Goal: Task Accomplishment & Management: Manage account settings

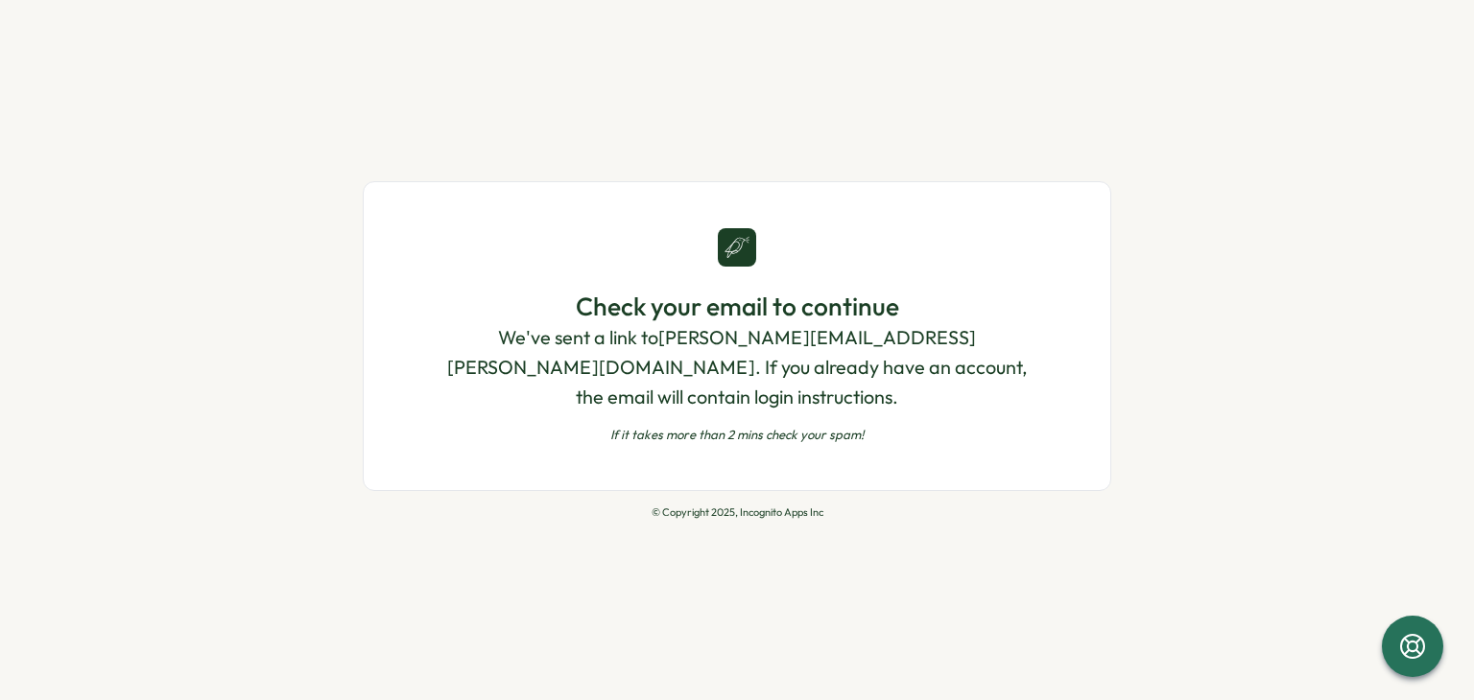
click at [598, 362] on p "We've sent a link to parag.kasliwal@beyondirr.tech . If you already have an acc…" at bounding box center [736, 367] width 593 height 88
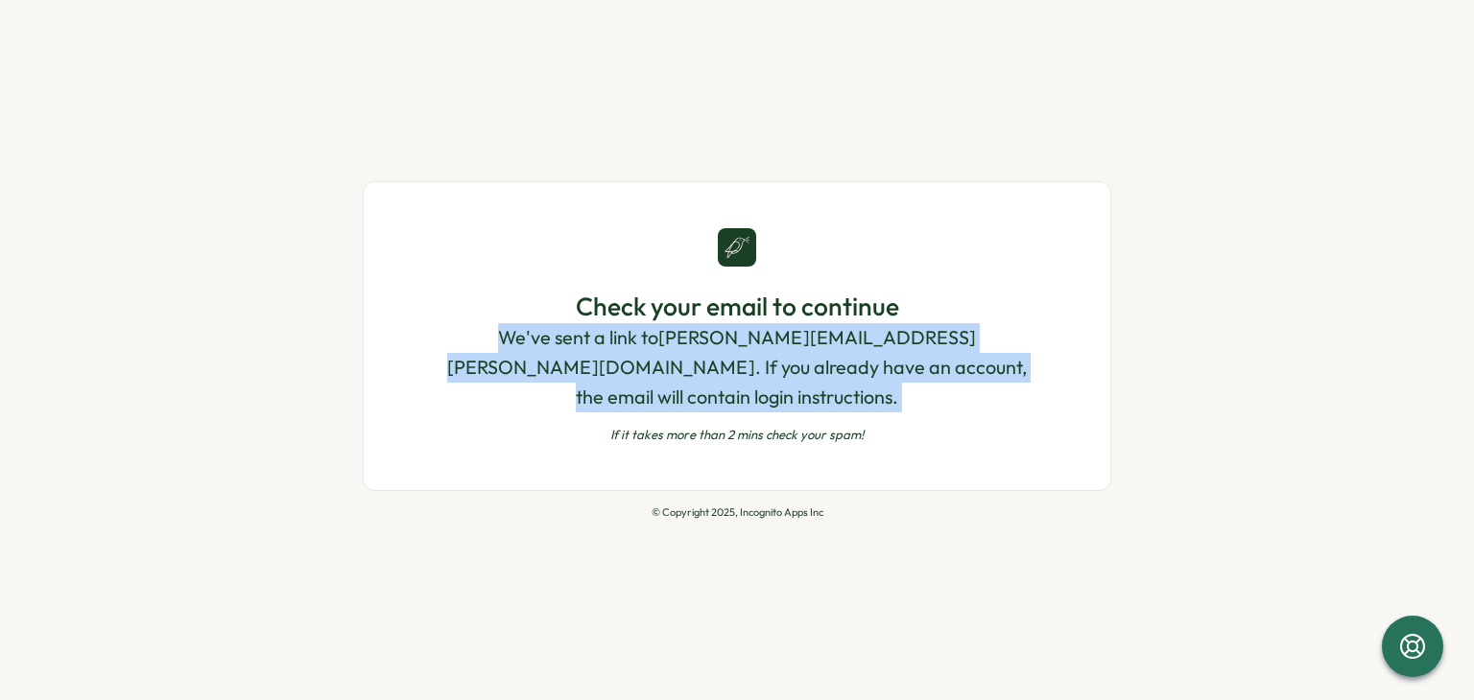
click at [598, 362] on p "We've sent a link to parag.kasliwal@beyondirr.tech . If you already have an acc…" at bounding box center [736, 367] width 593 height 88
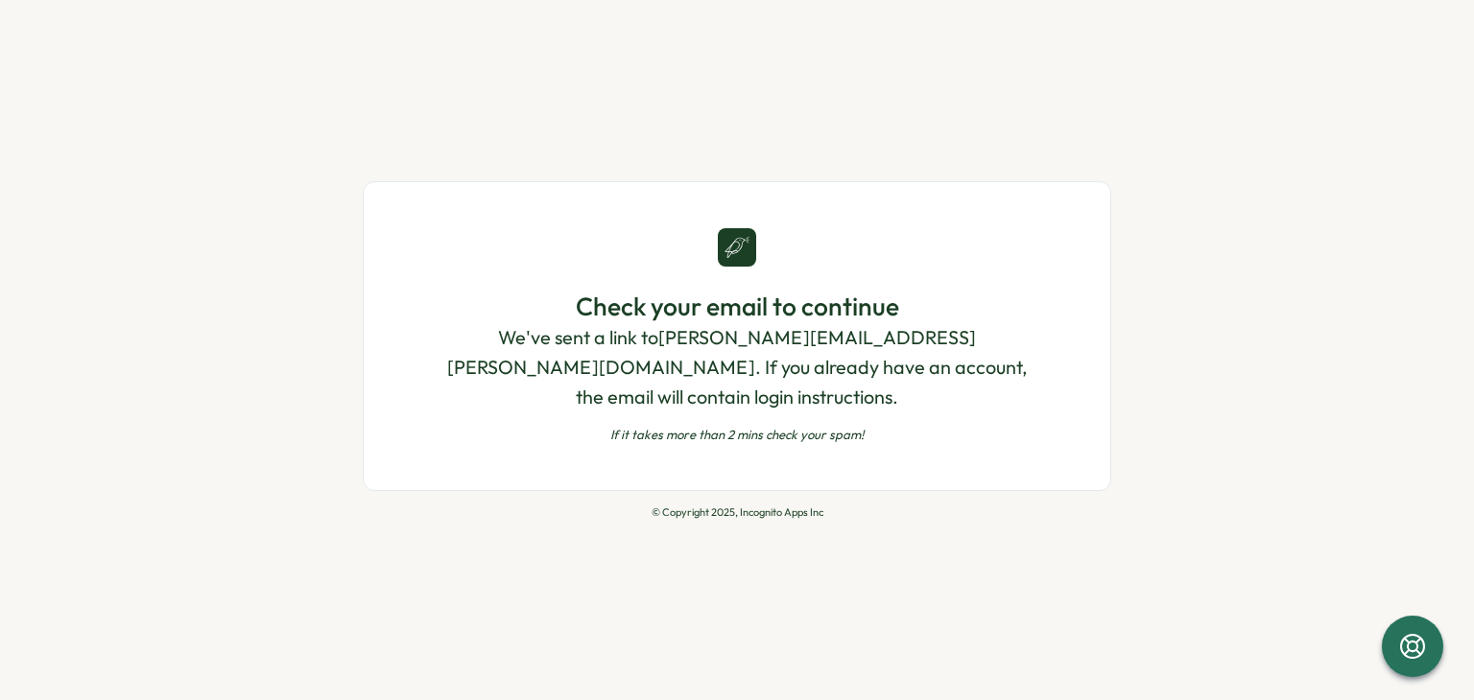
click at [779, 480] on div "Check your email to continue We've sent a link to parag.kasliwal@beyondirr.tech…" at bounding box center [737, 350] width 748 height 338
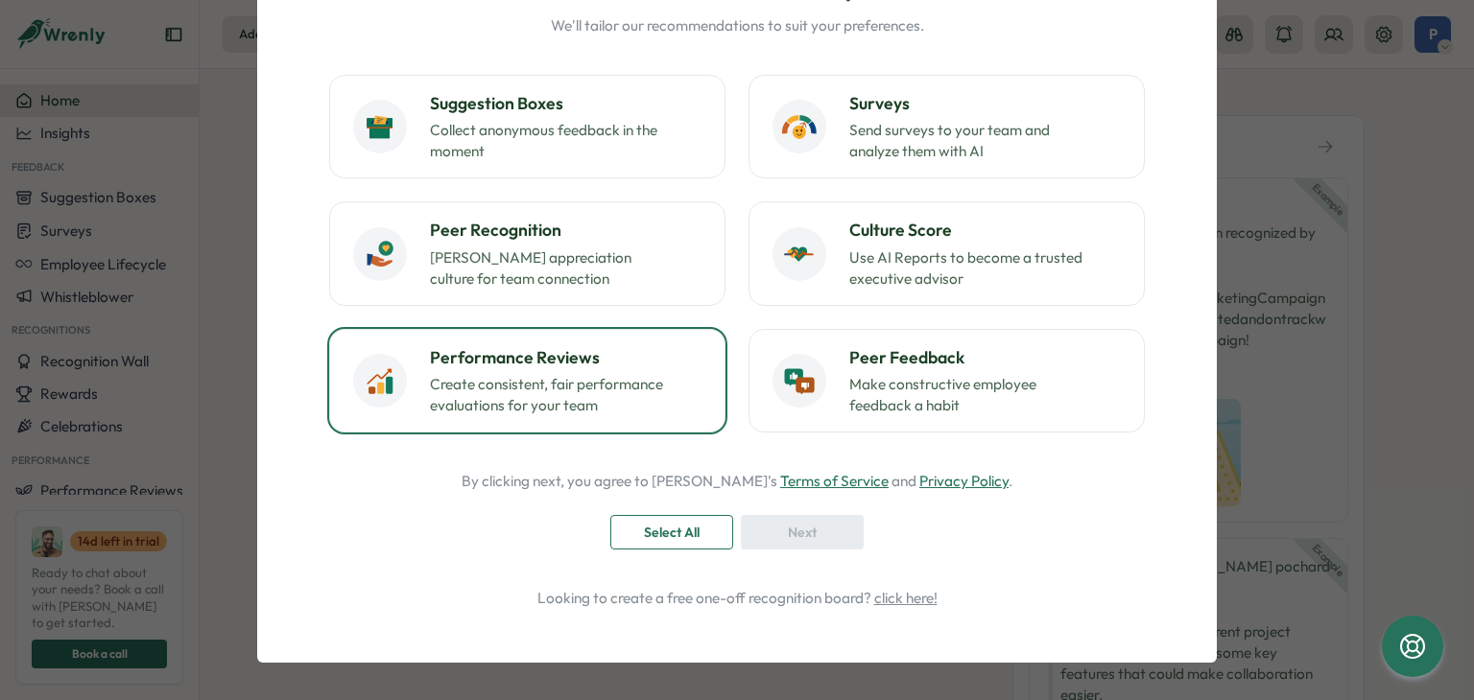
scroll to position [71, 0]
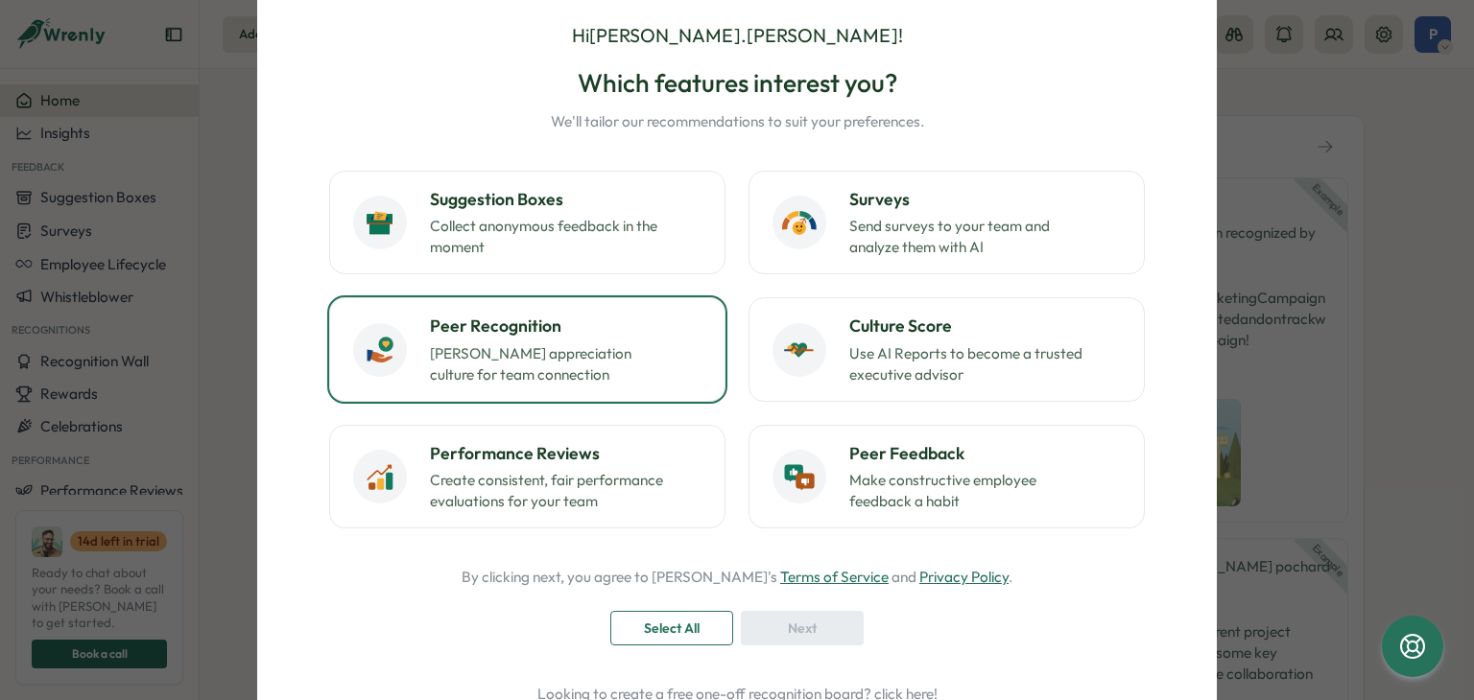
click at [530, 339] on div "Peer Recognition Foster appreciation culture for team connection" at bounding box center [566, 349] width 272 height 71
click at [800, 623] on span "Next" at bounding box center [802, 628] width 29 height 33
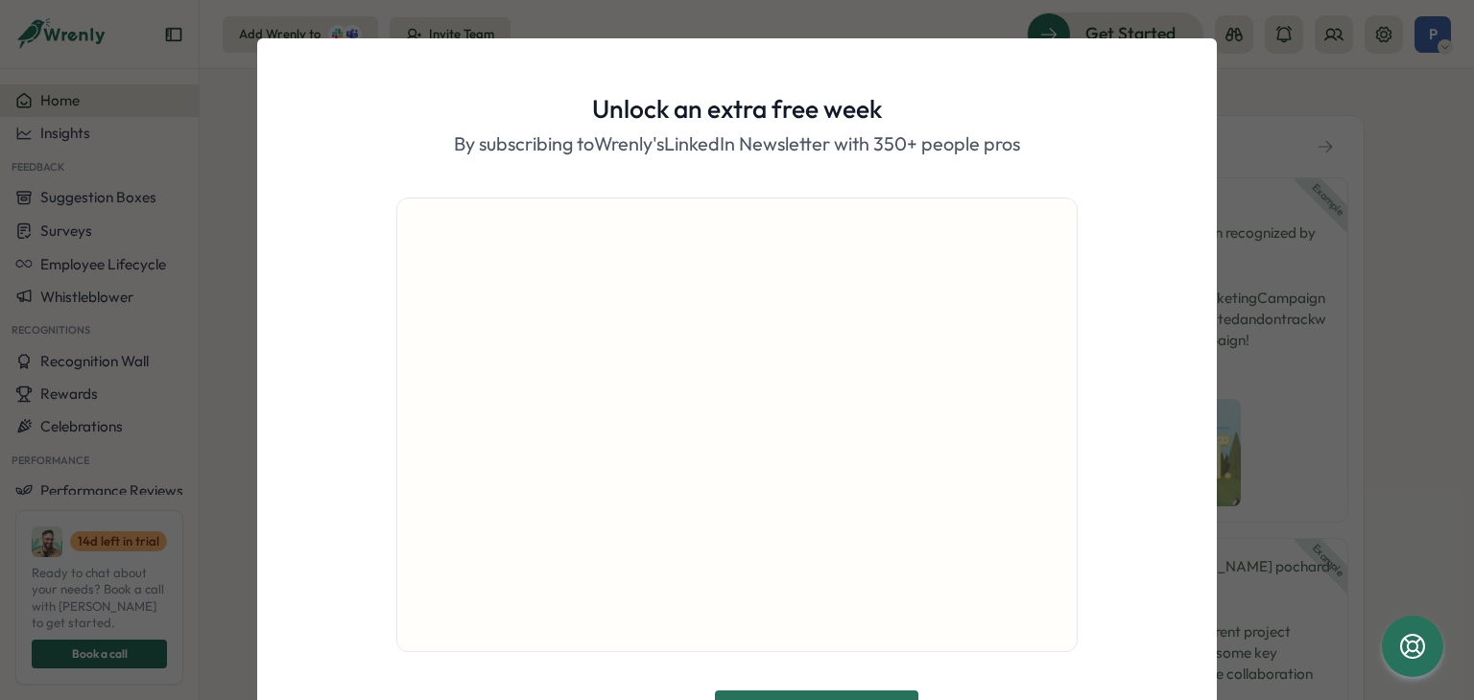
scroll to position [117, 0]
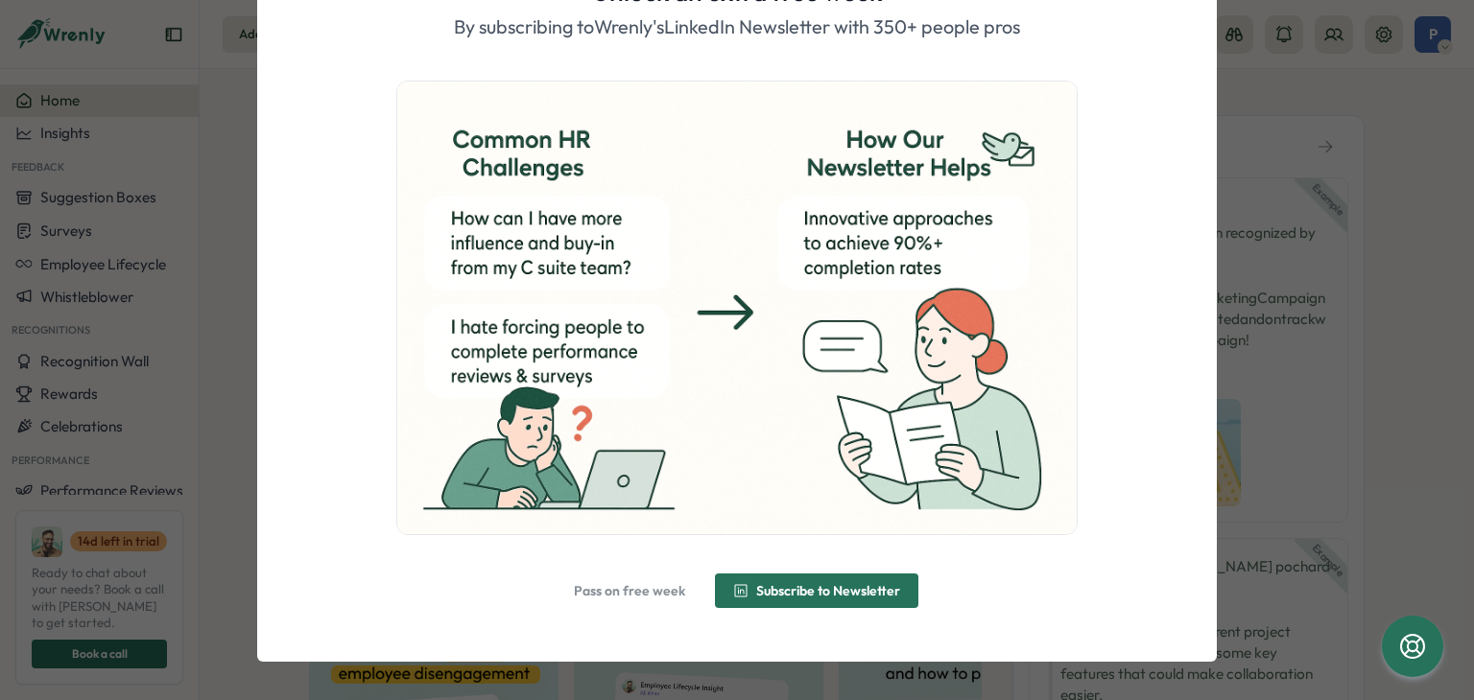
click at [639, 593] on span "Pass on free week" at bounding box center [629, 590] width 111 height 13
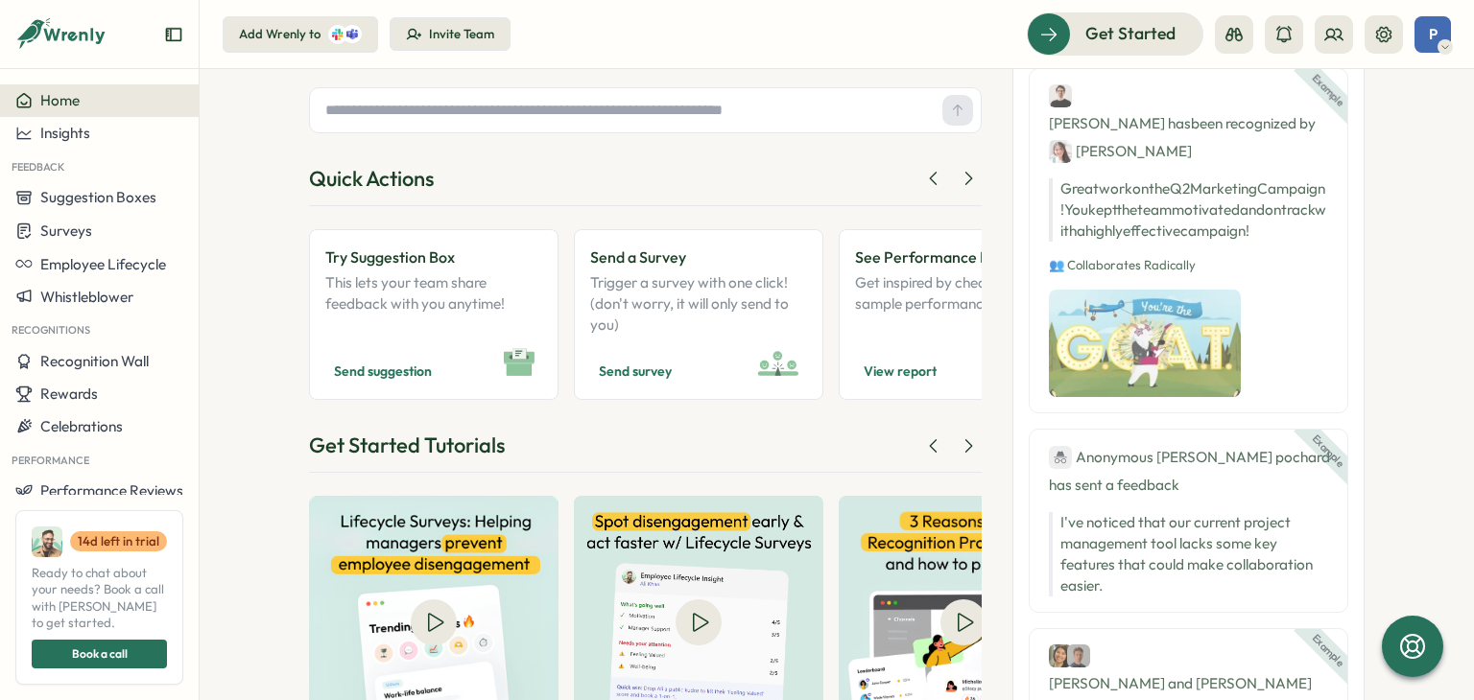
scroll to position [0, 0]
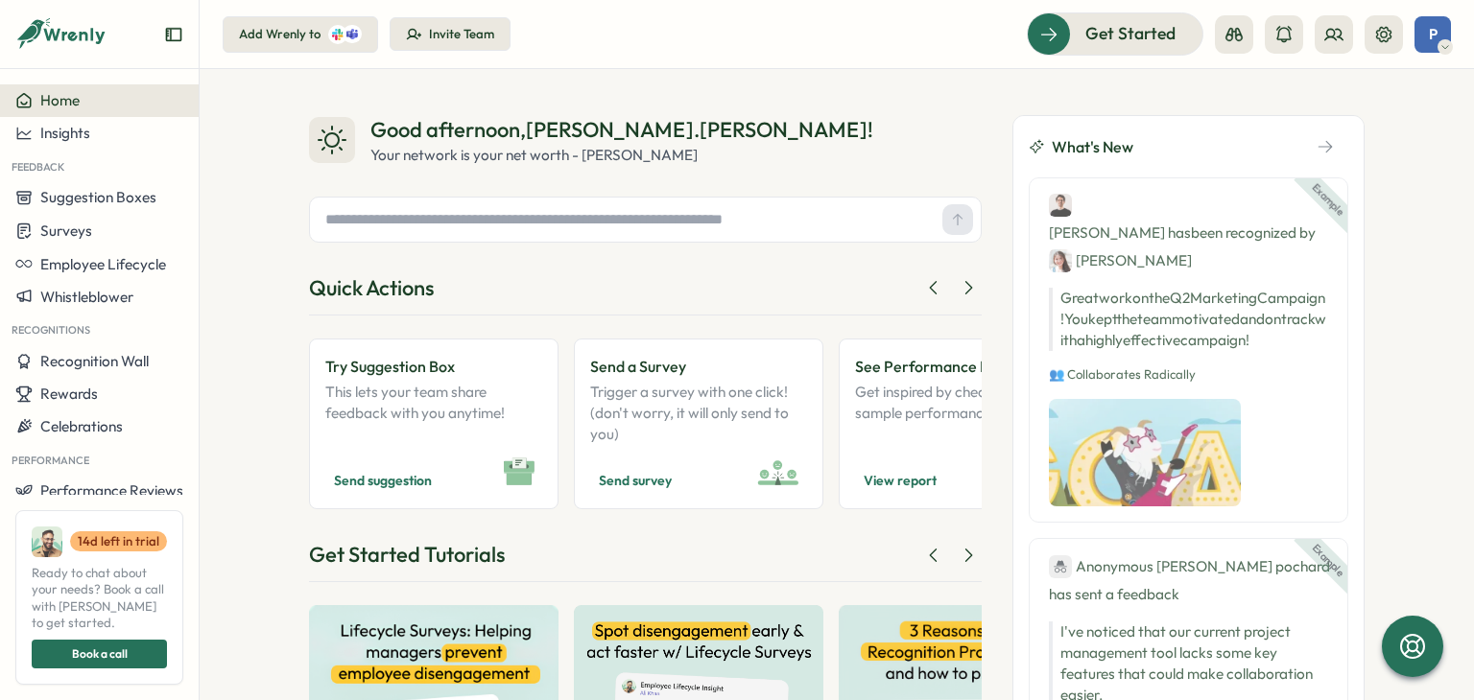
click at [473, 37] on div "Invite Team" at bounding box center [461, 34] width 65 height 17
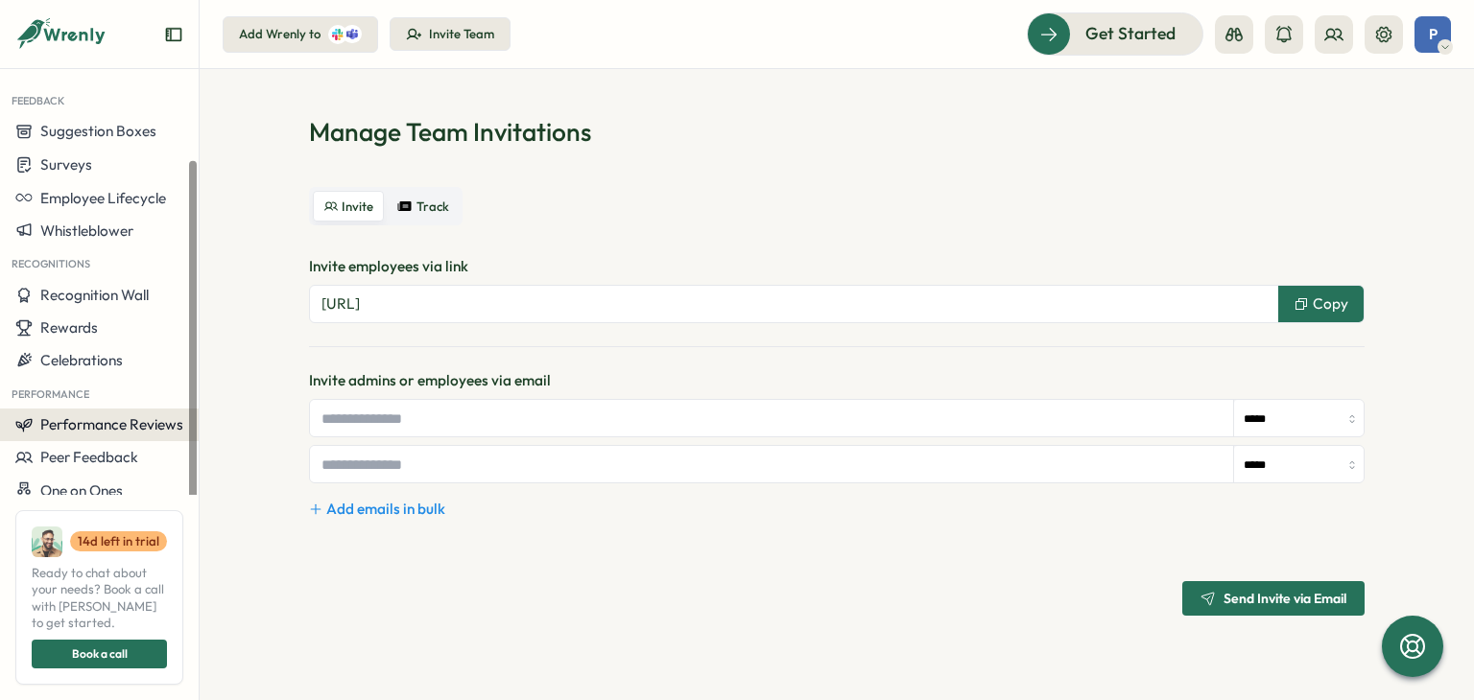
scroll to position [94, 0]
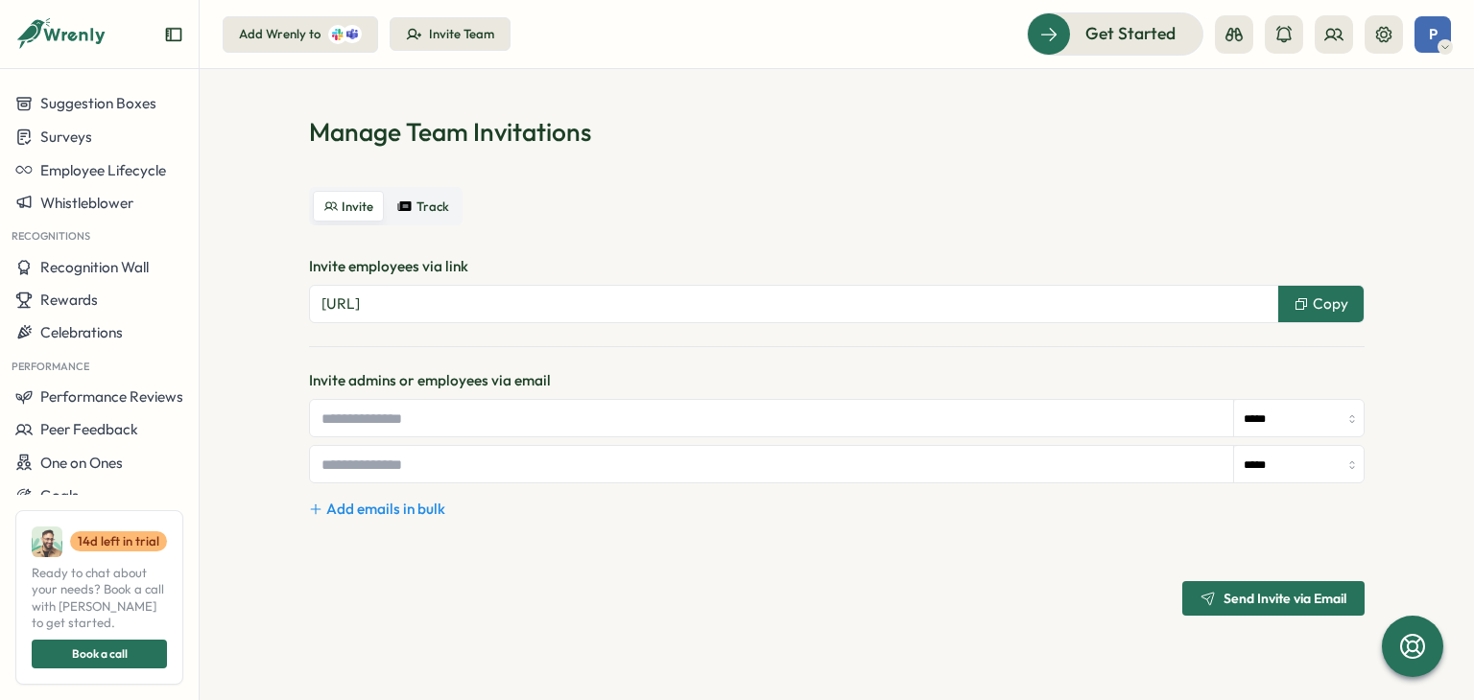
click at [1429, 34] on span "P" at bounding box center [1433, 34] width 9 height 16
click at [1404, 89] on div "Edit Profile" at bounding box center [1400, 93] width 95 height 21
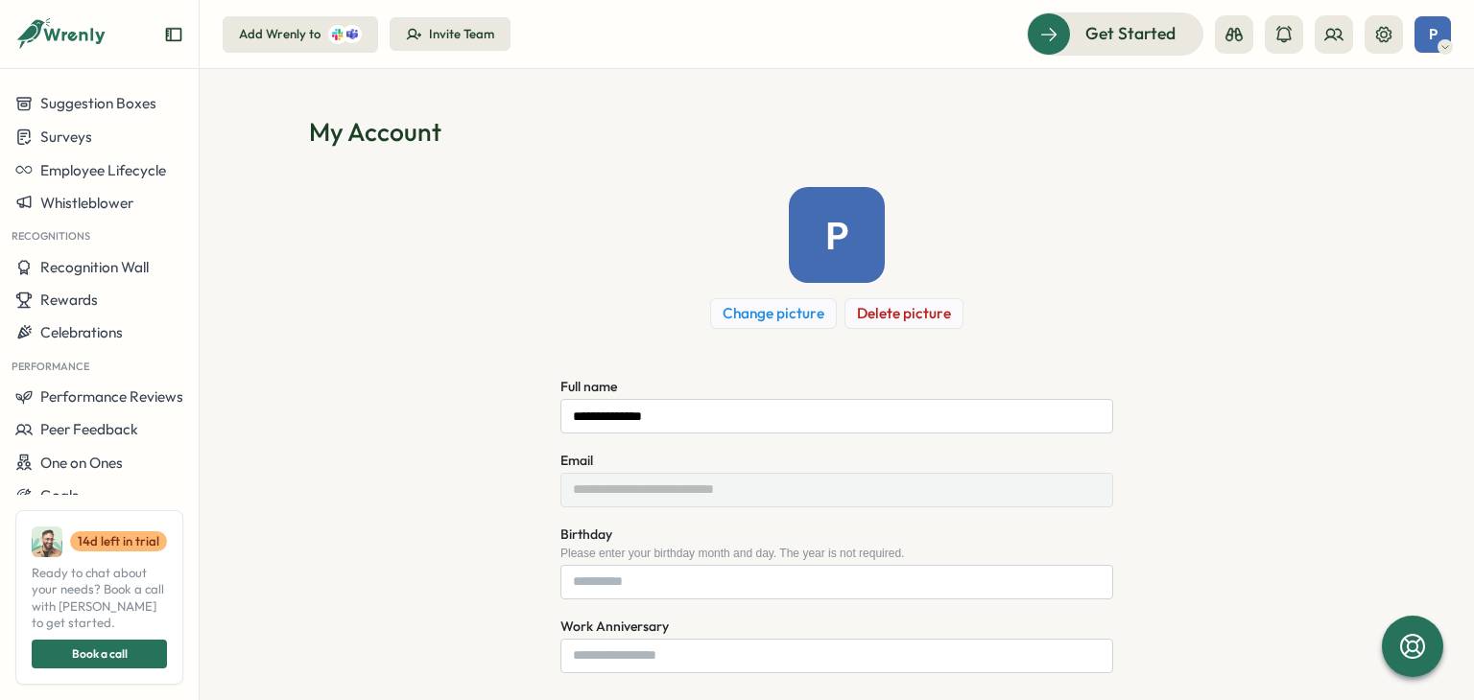
click at [323, 36] on div "Add Wrenly to" at bounding box center [300, 34] width 123 height 19
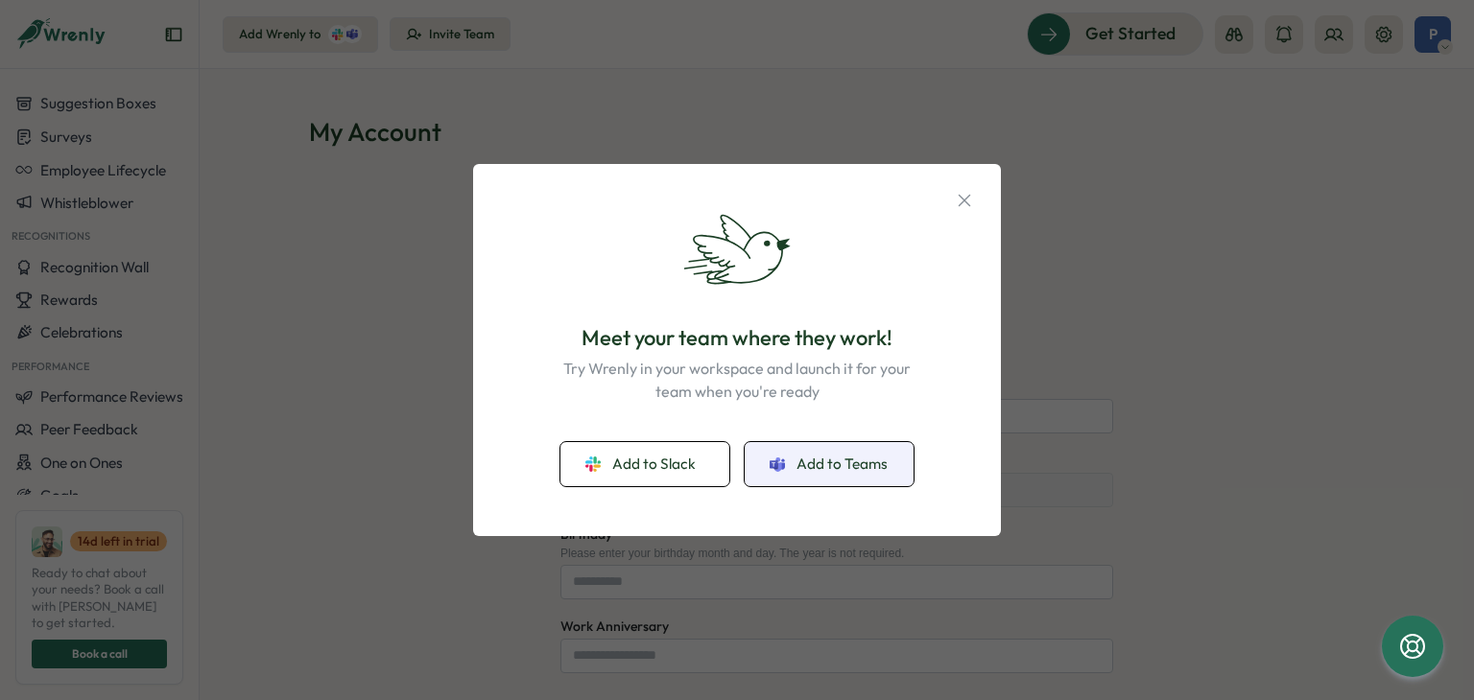
click at [843, 469] on span "Add to Teams" at bounding box center [841, 464] width 91 height 21
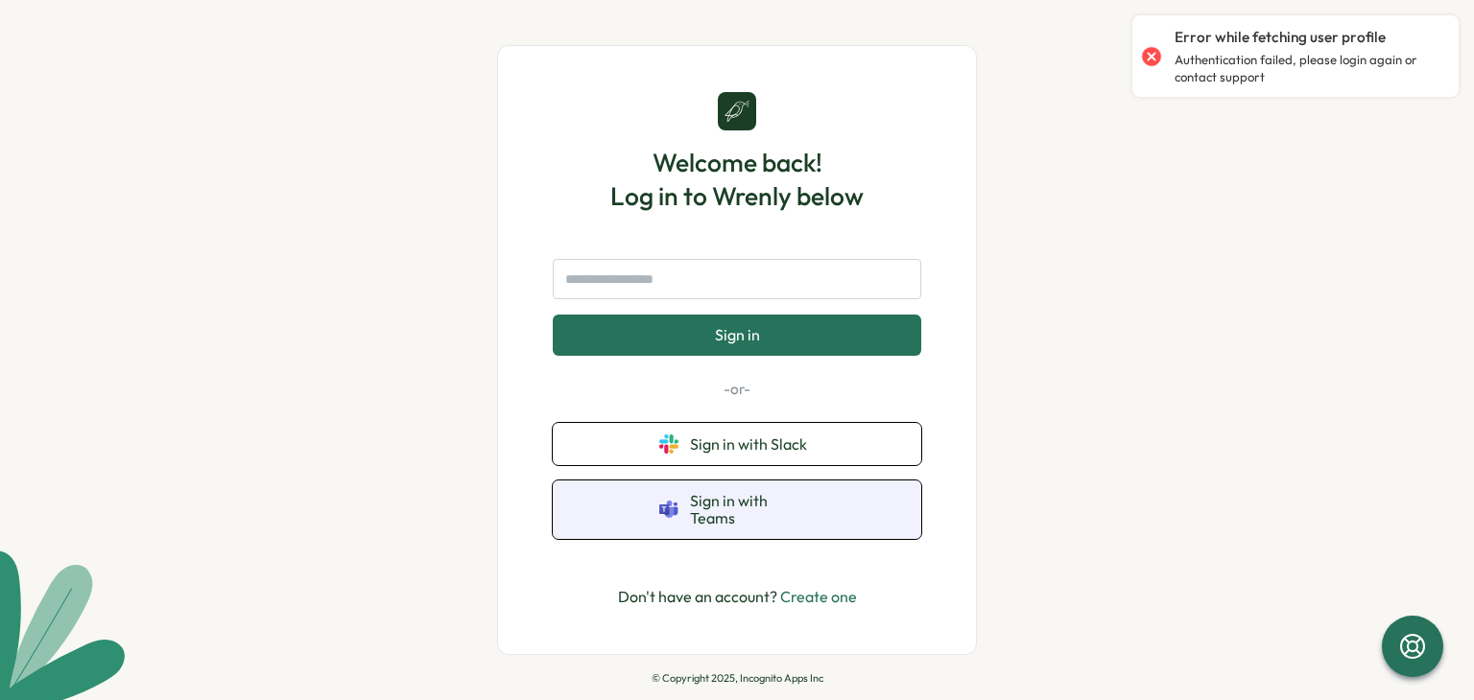
click at [783, 507] on span "Sign in with Teams" at bounding box center [752, 510] width 125 height 36
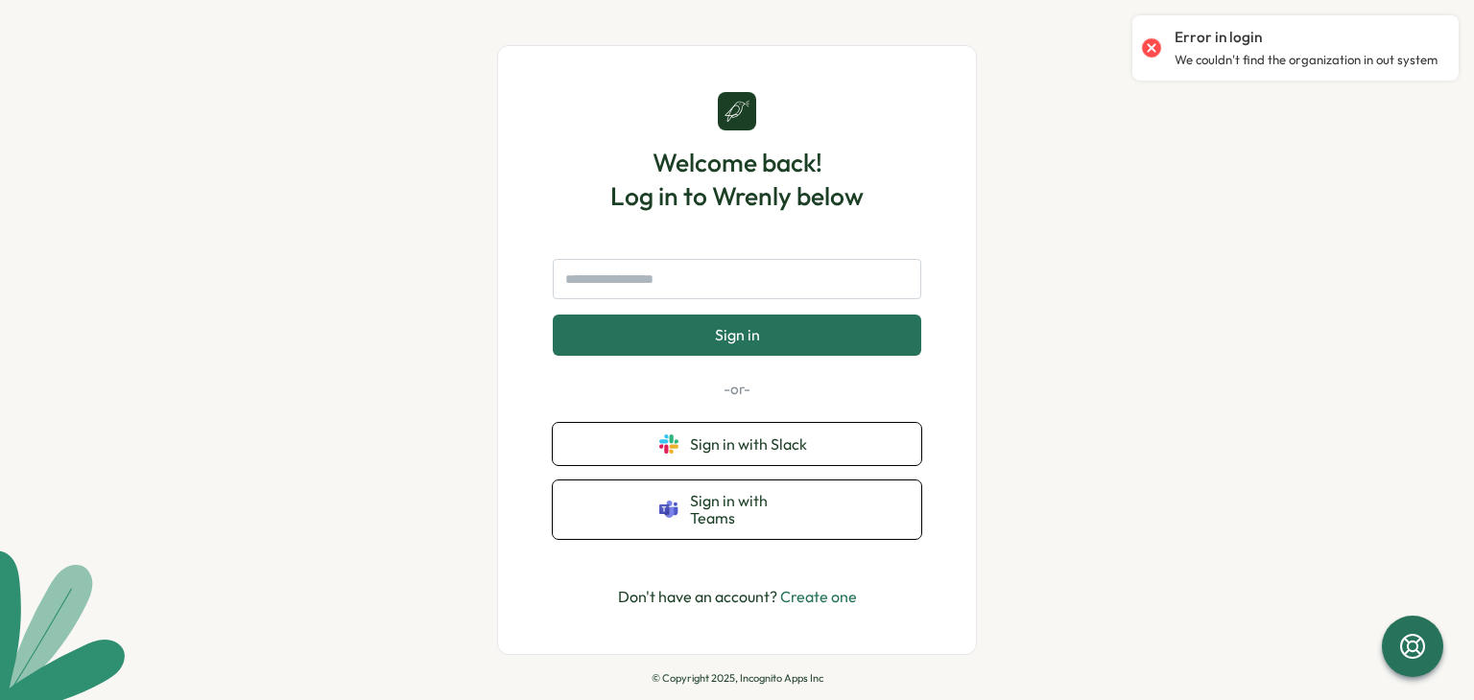
click at [1153, 45] on div at bounding box center [1151, 48] width 27 height 27
click at [769, 299] on input "text" at bounding box center [737, 279] width 368 height 40
click at [764, 284] on input "text" at bounding box center [737, 279] width 368 height 40
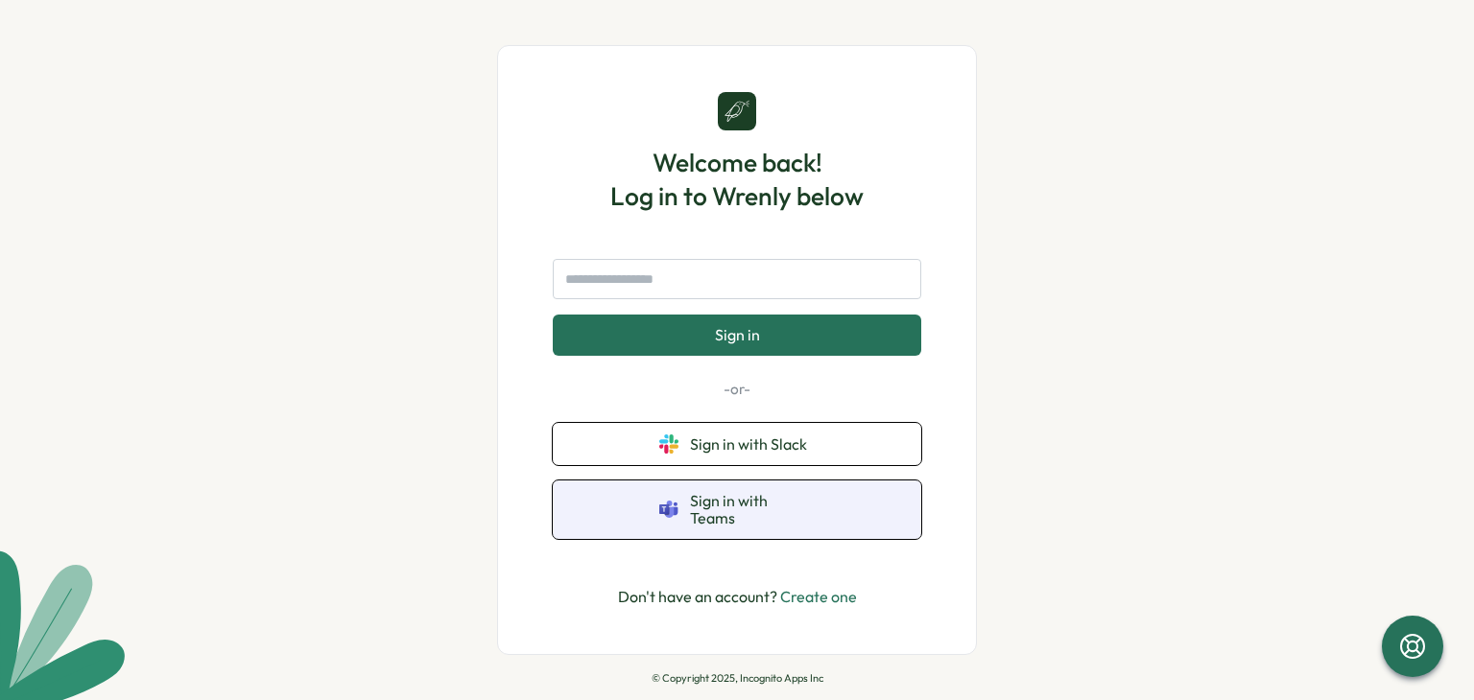
click at [745, 498] on button "Sign in with Teams" at bounding box center [737, 510] width 368 height 59
click at [733, 513] on span "Sign in with Teams" at bounding box center [752, 510] width 125 height 36
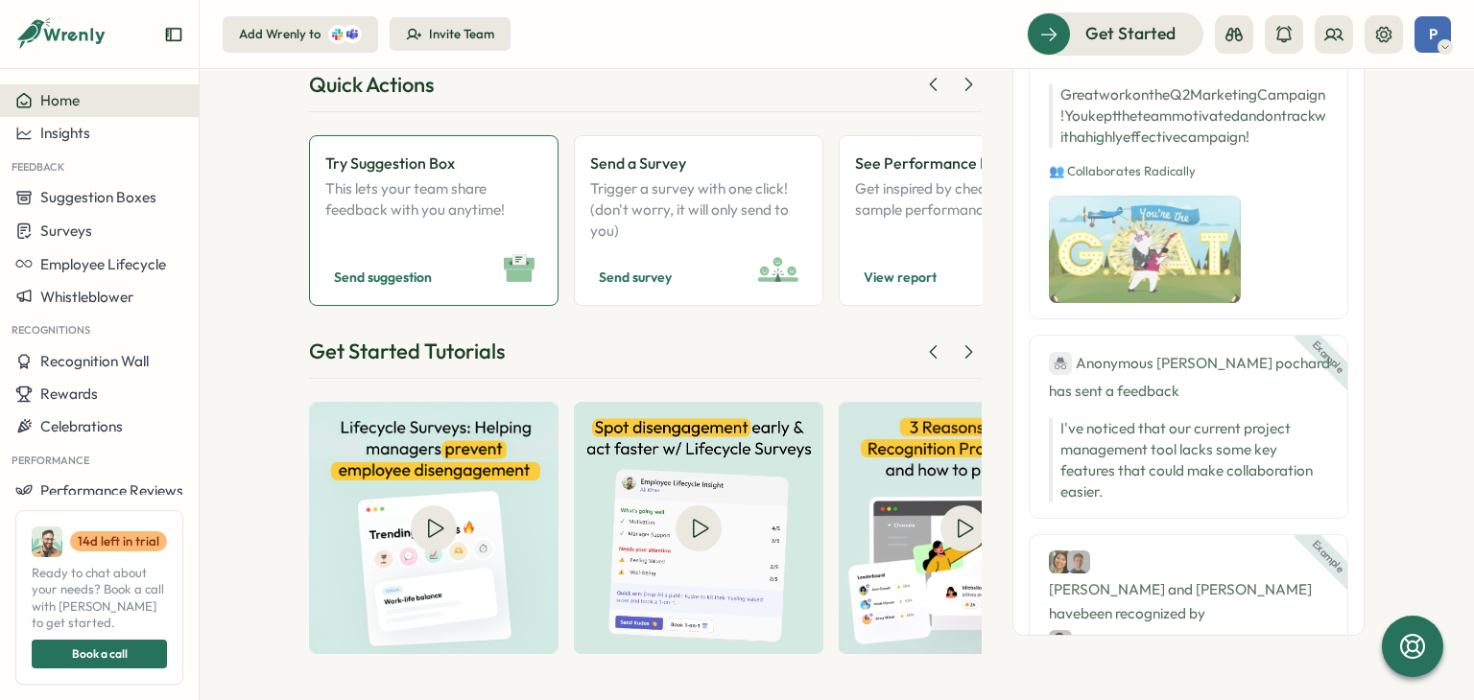
click at [364, 220] on p "This lets your team share feedback with you anytime!" at bounding box center [433, 209] width 217 height 63
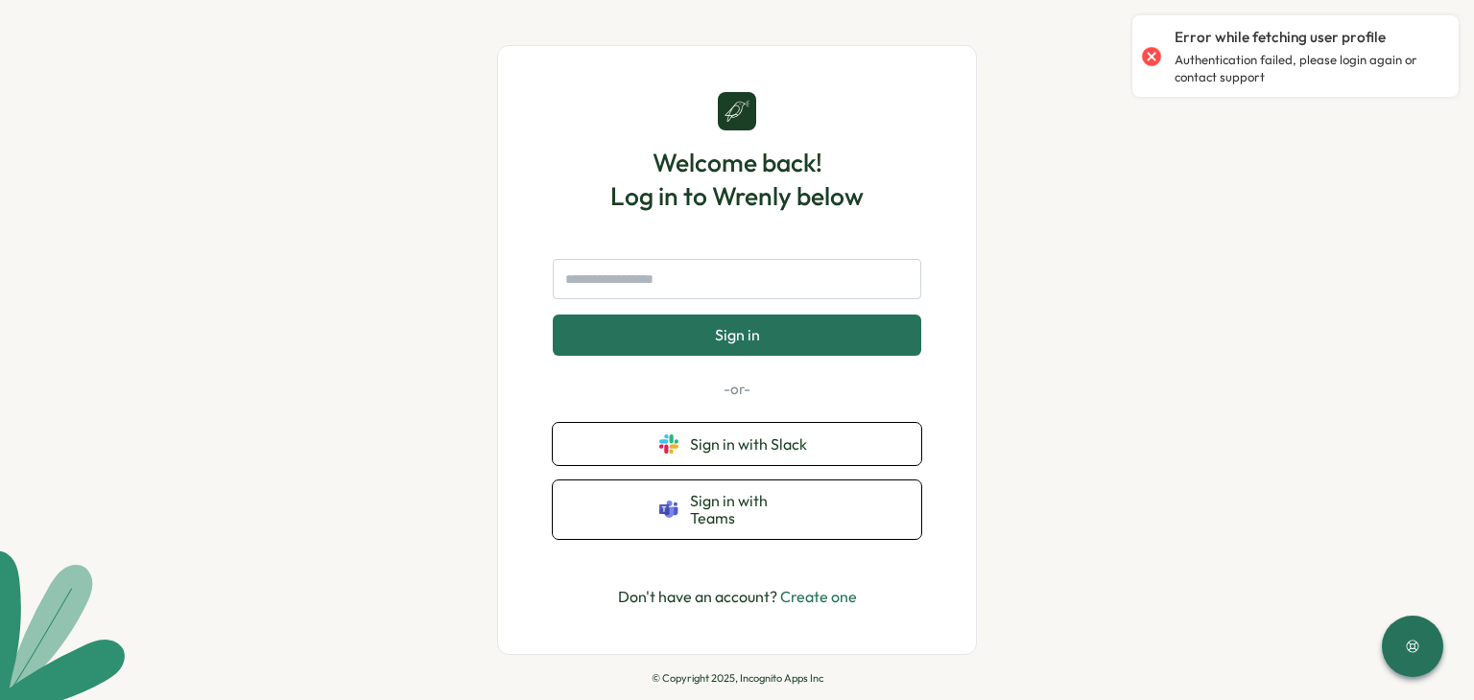
click at [1424, 38] on div "Error while fetching user profile" at bounding box center [1306, 37] width 265 height 21
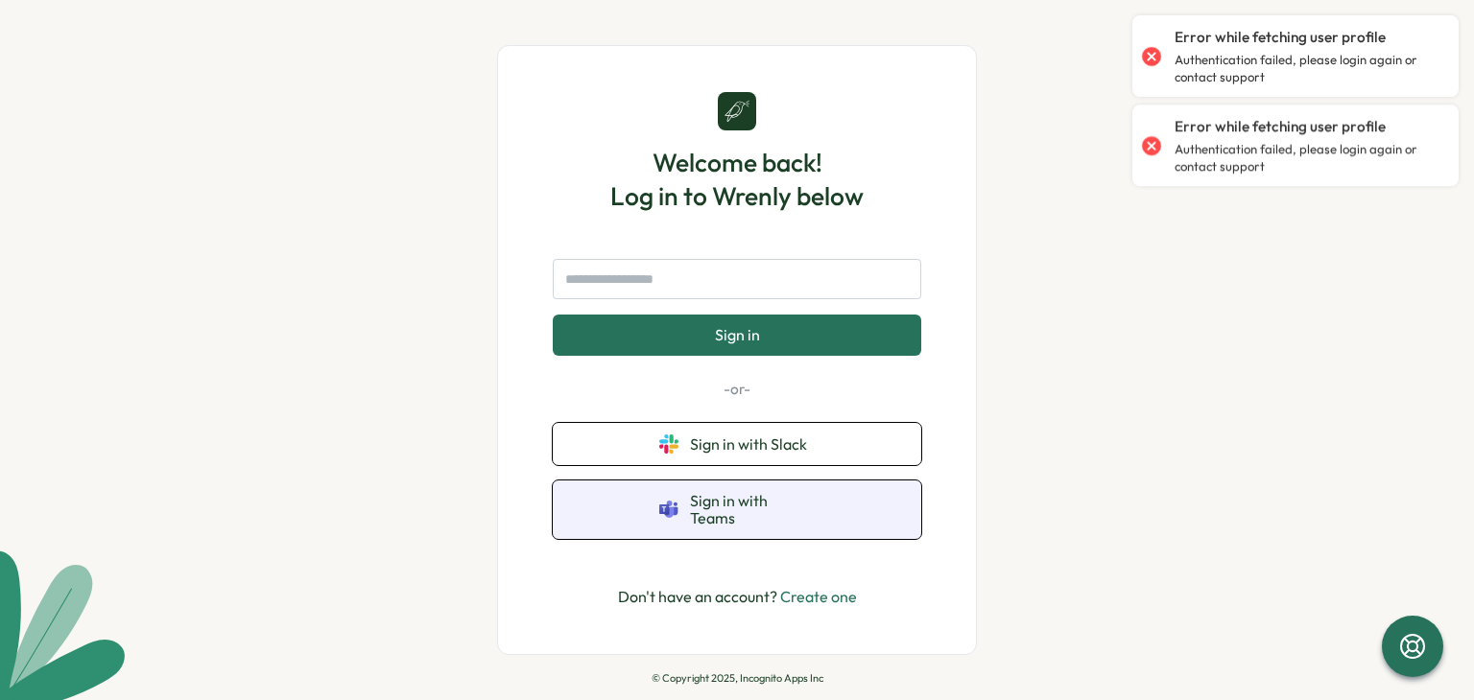
click at [707, 513] on span "Sign in with Teams" at bounding box center [752, 510] width 125 height 36
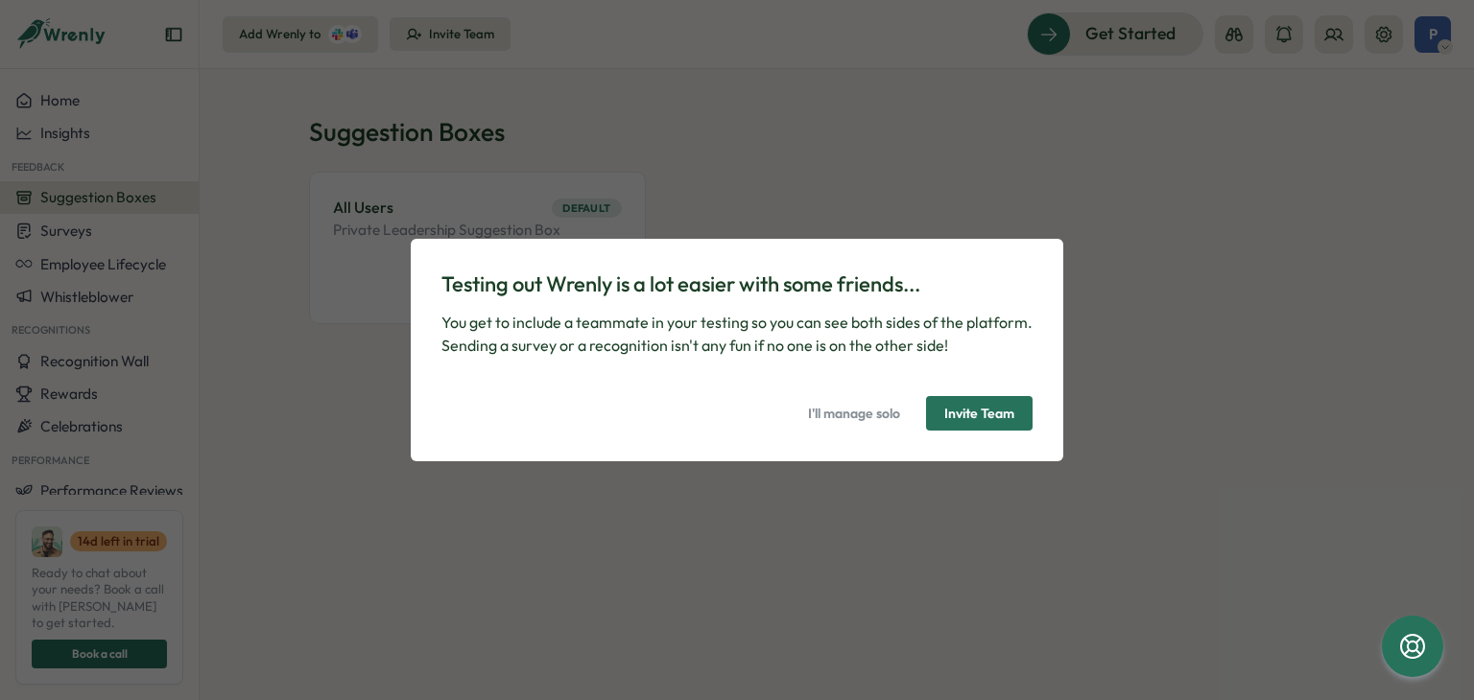
click at [962, 408] on span "Invite Team" at bounding box center [979, 413] width 70 height 33
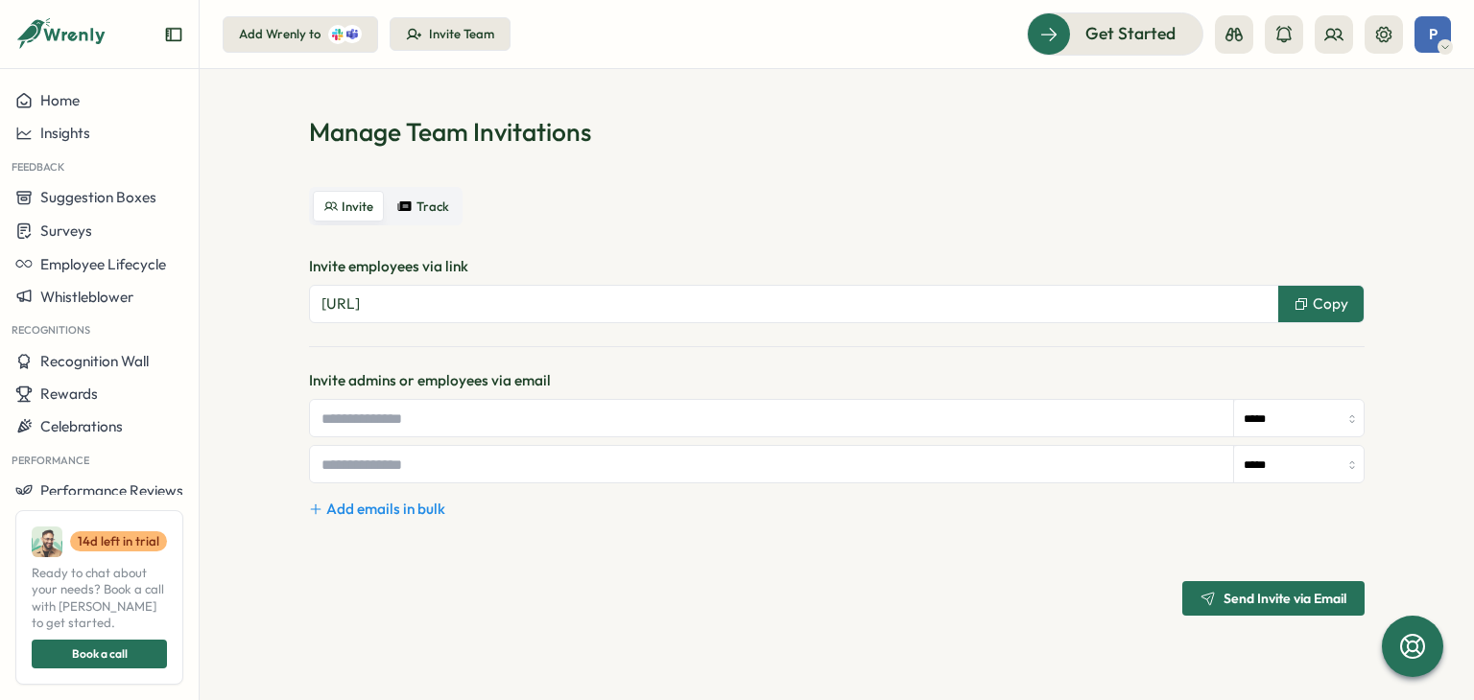
click at [304, 36] on div "Add Wrenly to" at bounding box center [280, 34] width 82 height 17
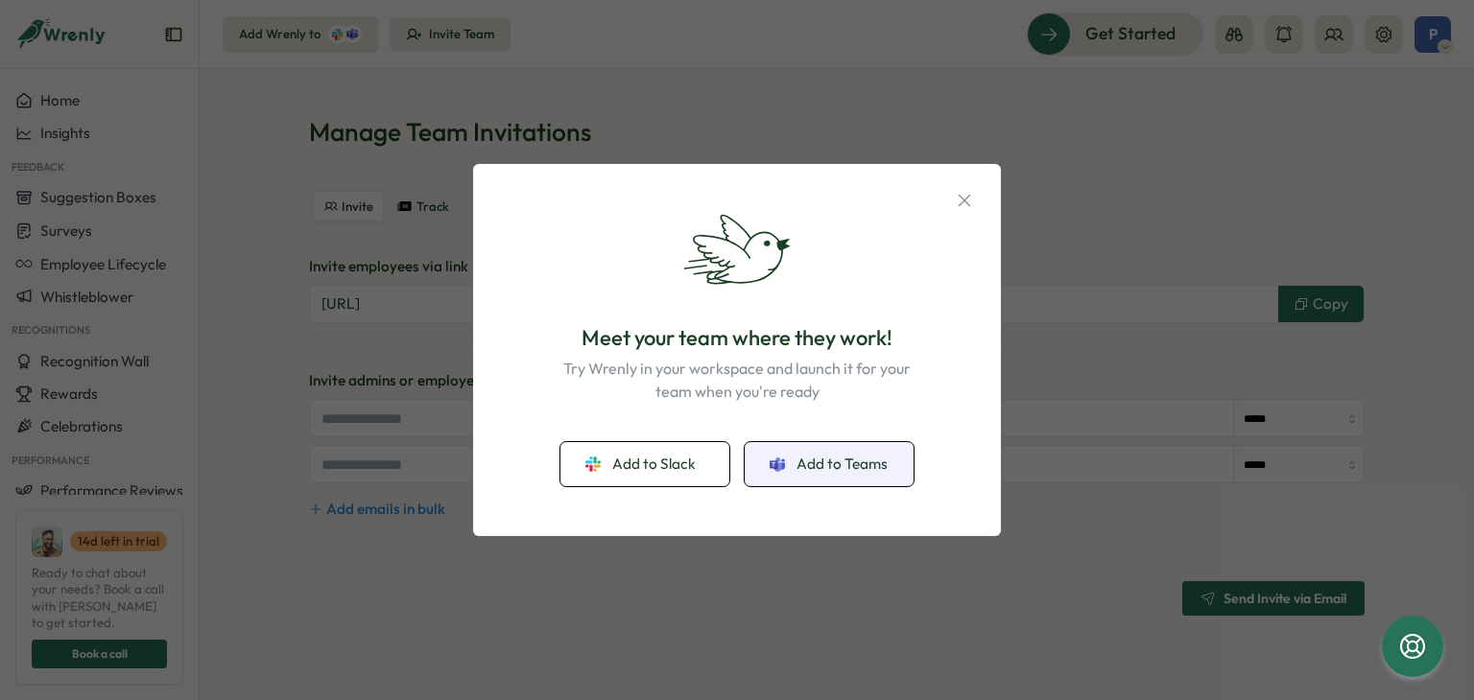
click at [817, 481] on button "Add to Teams" at bounding box center [829, 464] width 169 height 44
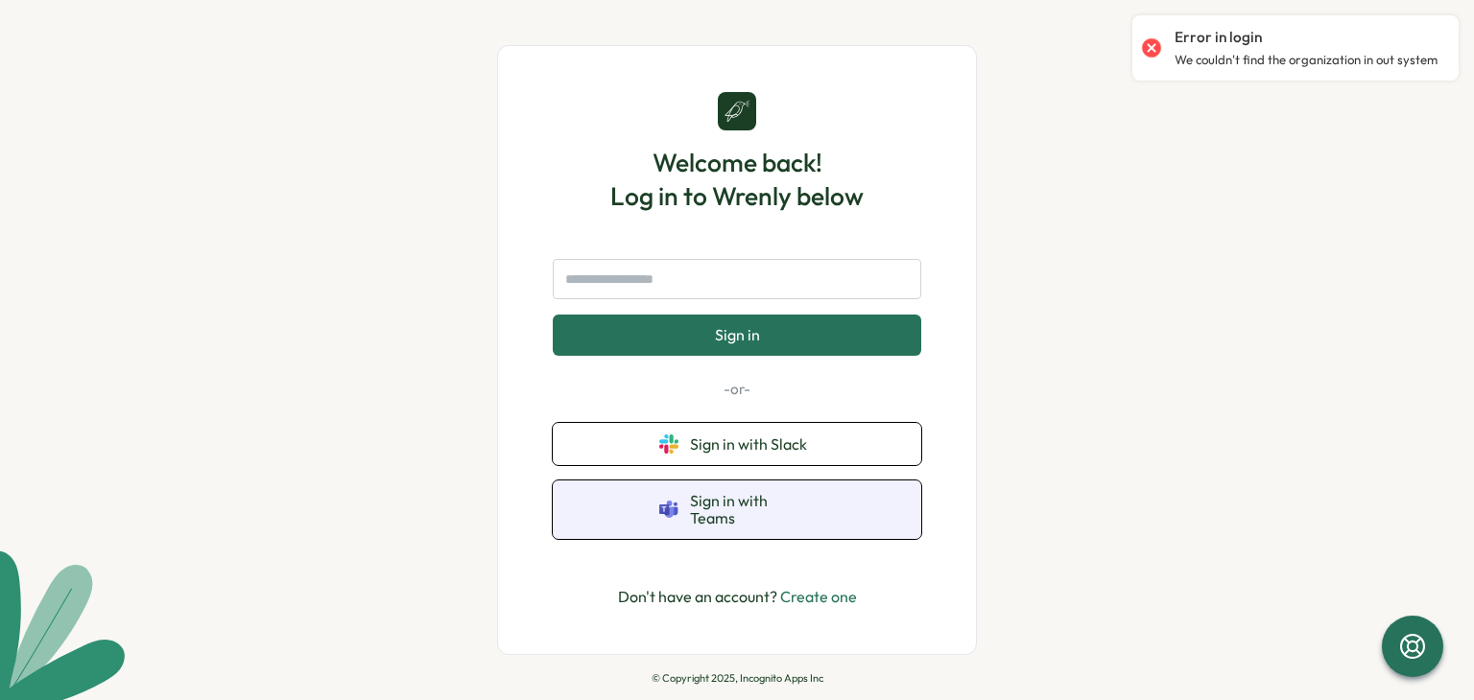
click at [707, 513] on span "Sign in with Teams" at bounding box center [752, 510] width 125 height 36
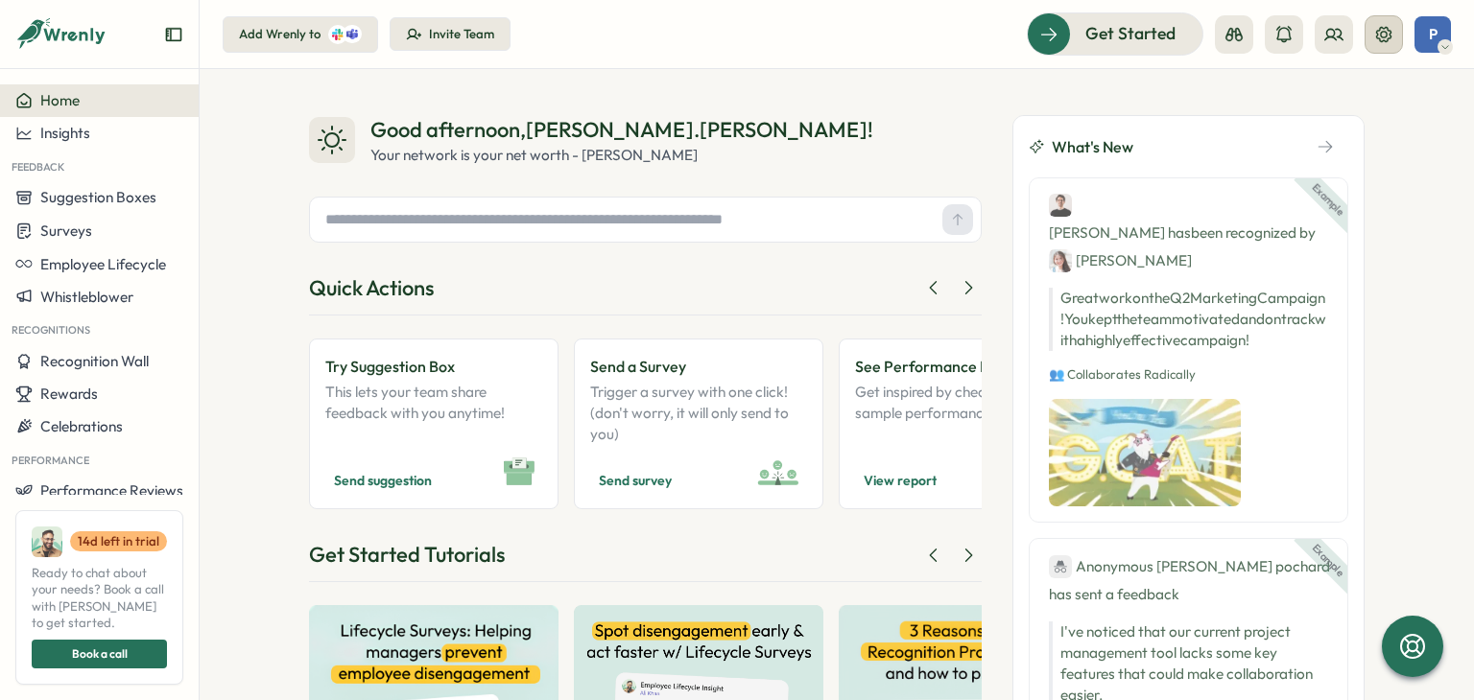
click at [1382, 34] on icon at bounding box center [1383, 34] width 19 height 19
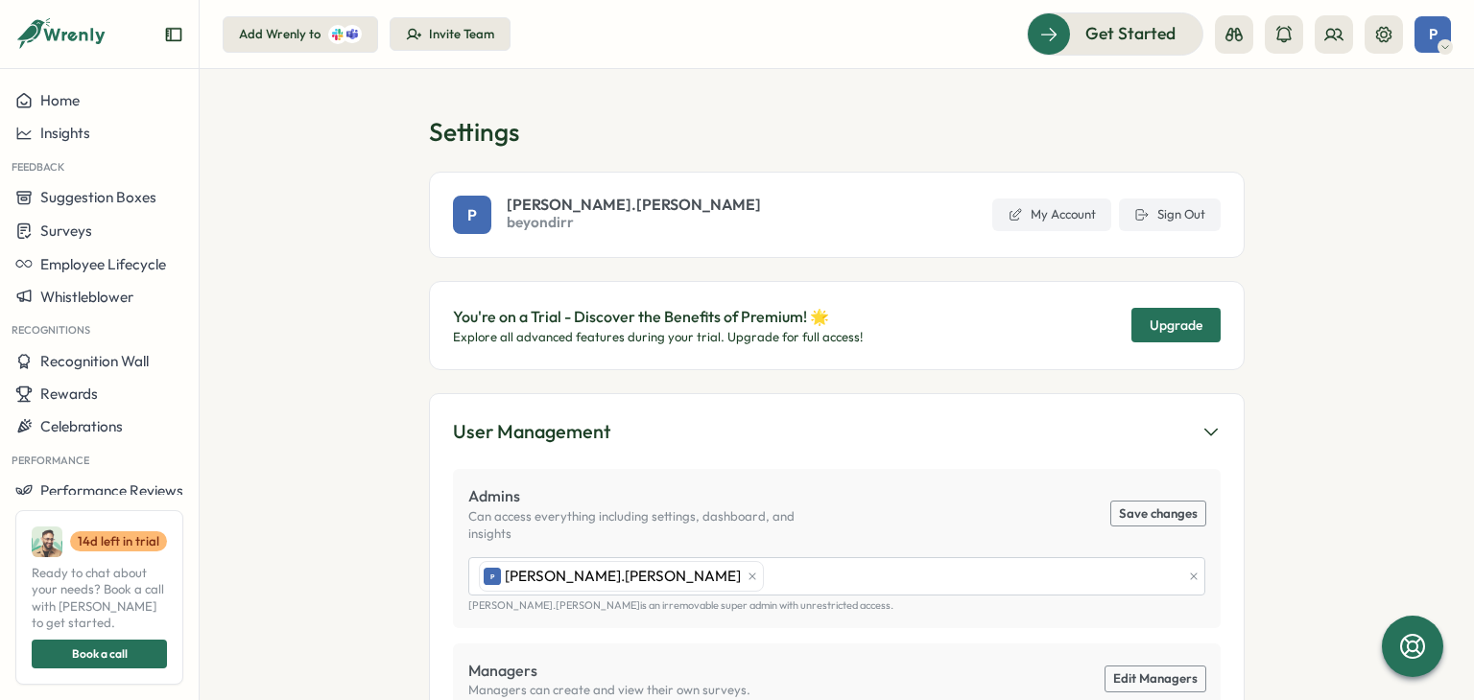
click at [1337, 537] on section "Settings P [PERSON_NAME].[PERSON_NAME] beyondirr My Account Sign Out You're on …" at bounding box center [837, 384] width 1274 height 631
click at [1030, 222] on span "My Account" at bounding box center [1062, 214] width 65 height 17
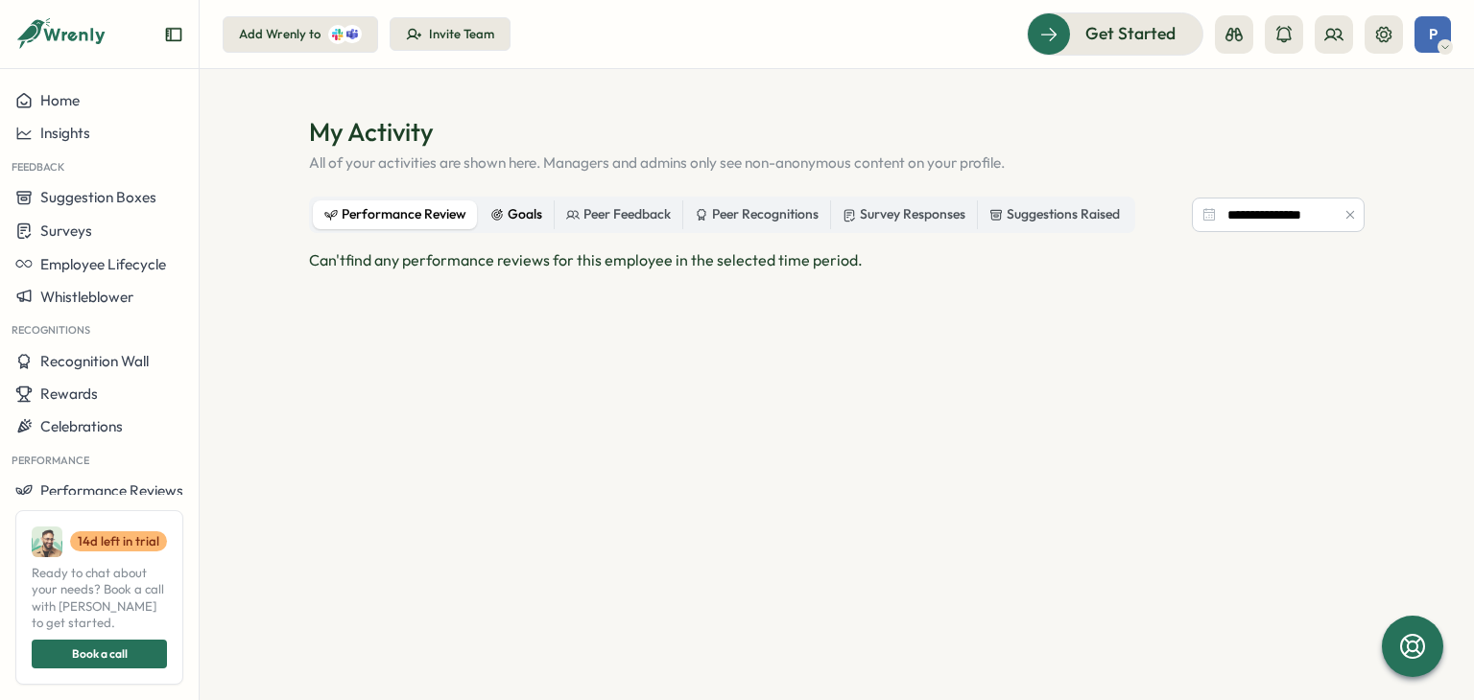
click at [517, 222] on div "Goals" at bounding box center [516, 214] width 52 height 21
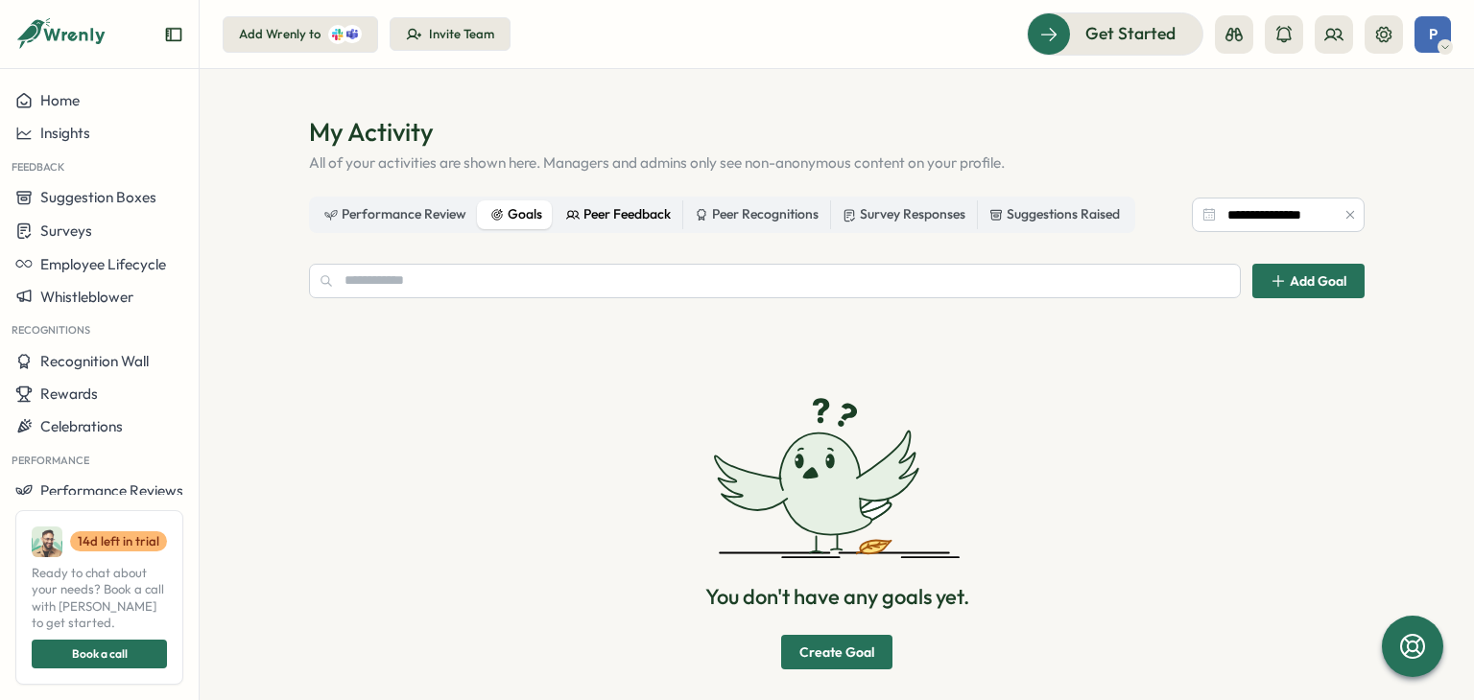
click at [603, 212] on div "Peer Feedback" at bounding box center [618, 214] width 105 height 21
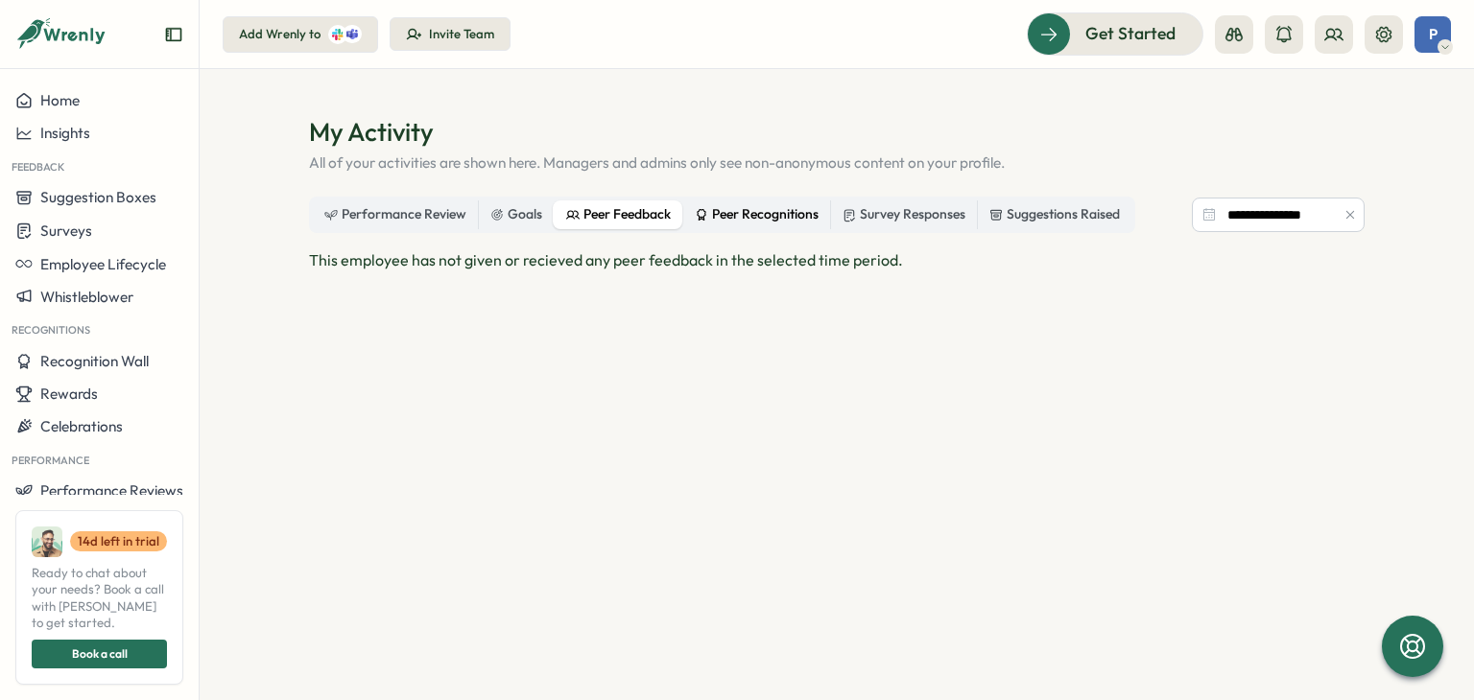
click at [706, 205] on div "Peer Recognitions" at bounding box center [757, 214] width 124 height 21
click at [880, 210] on div "Survey Responses" at bounding box center [903, 214] width 123 height 21
click at [1073, 39] on span "Get Started" at bounding box center [1103, 33] width 90 height 25
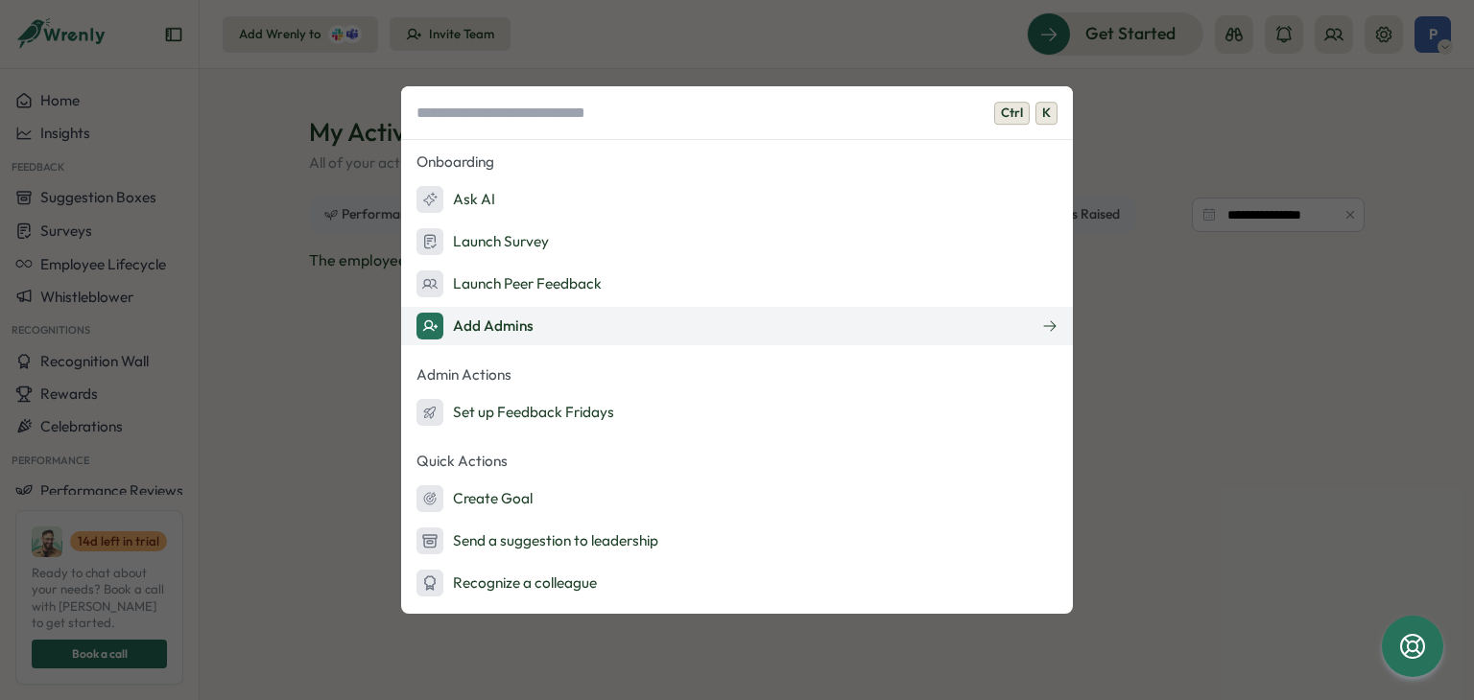
click at [691, 316] on button "Add Admins" at bounding box center [737, 326] width 672 height 38
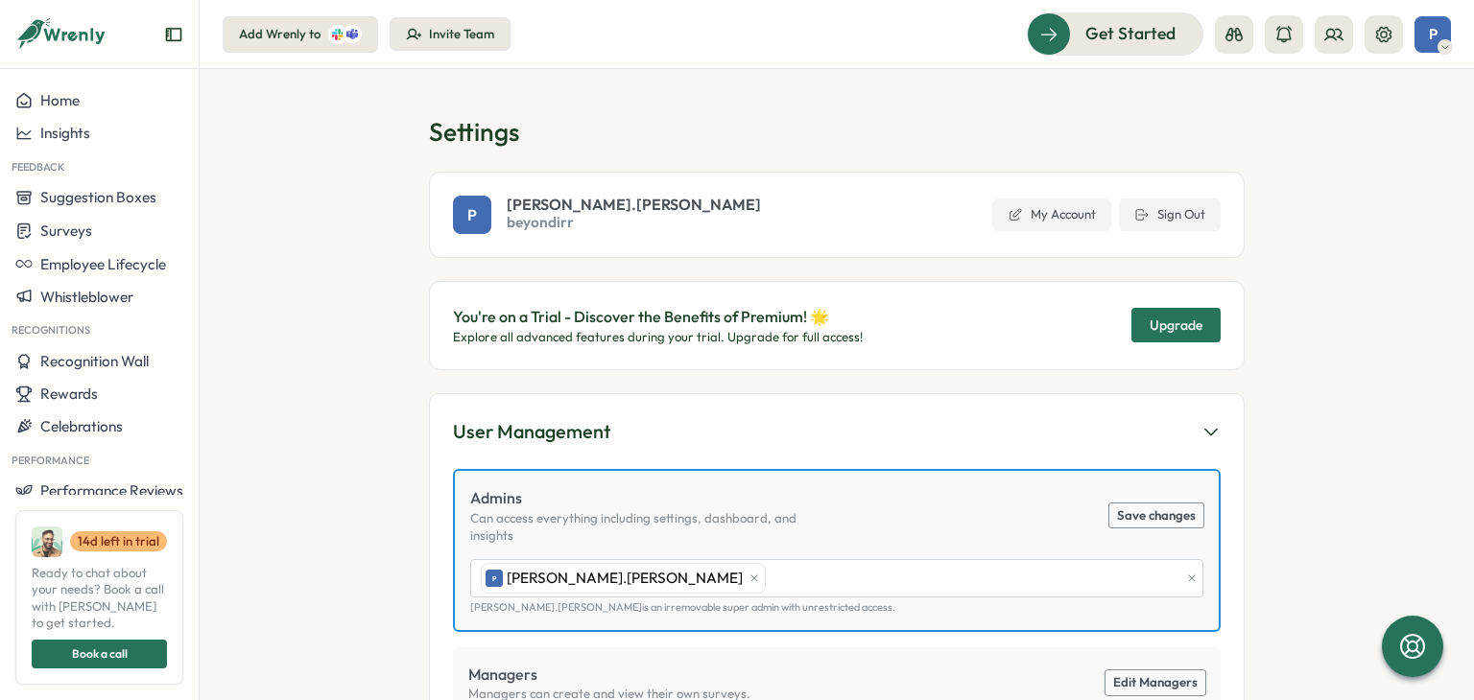
scroll to position [155, 0]
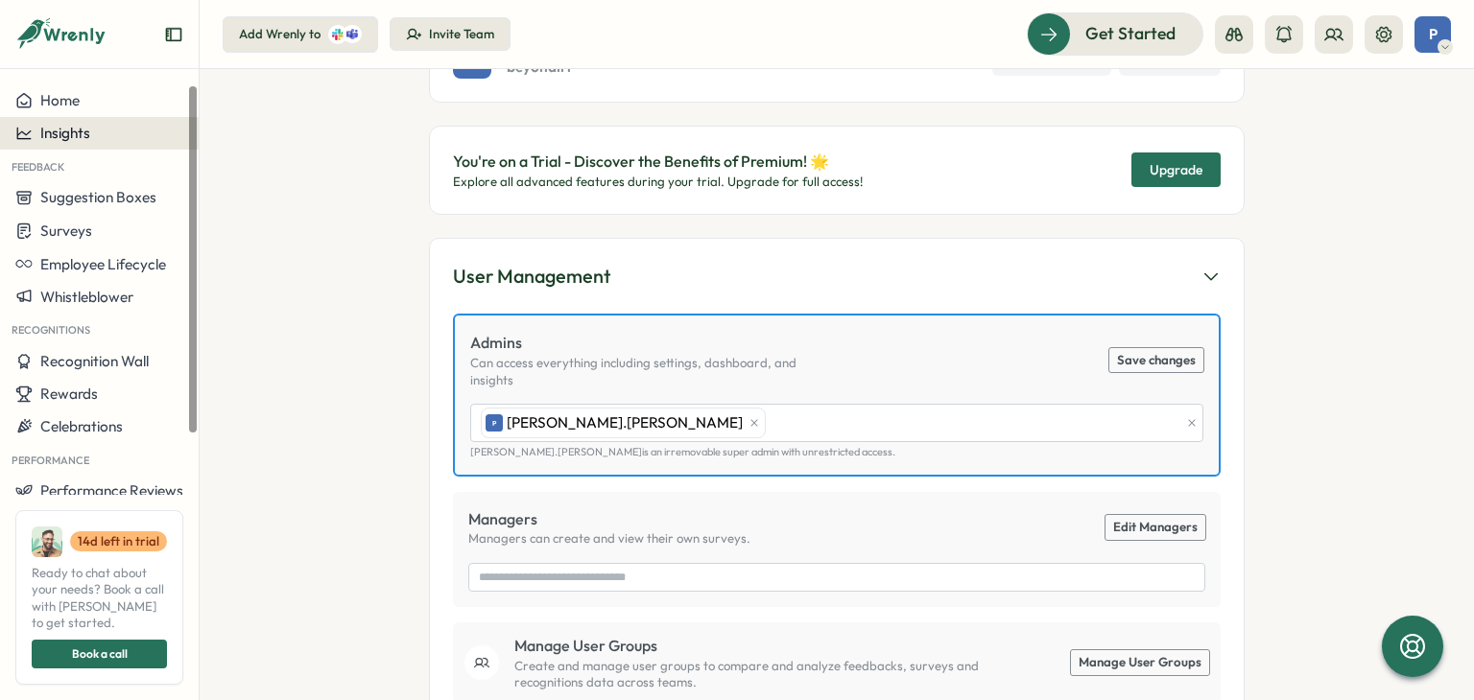
click at [93, 149] on button "Insights" at bounding box center [99, 133] width 199 height 33
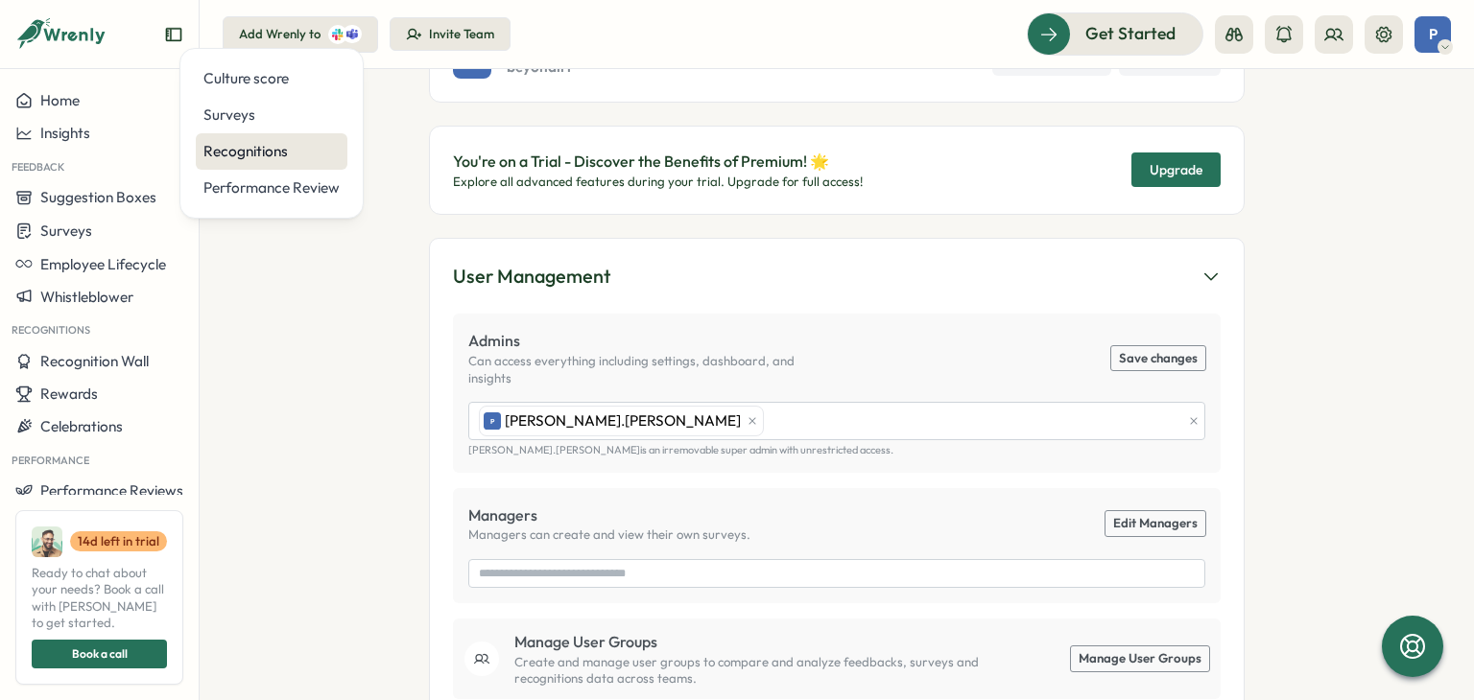
click at [231, 146] on div "Recognitions" at bounding box center [271, 151] width 136 height 21
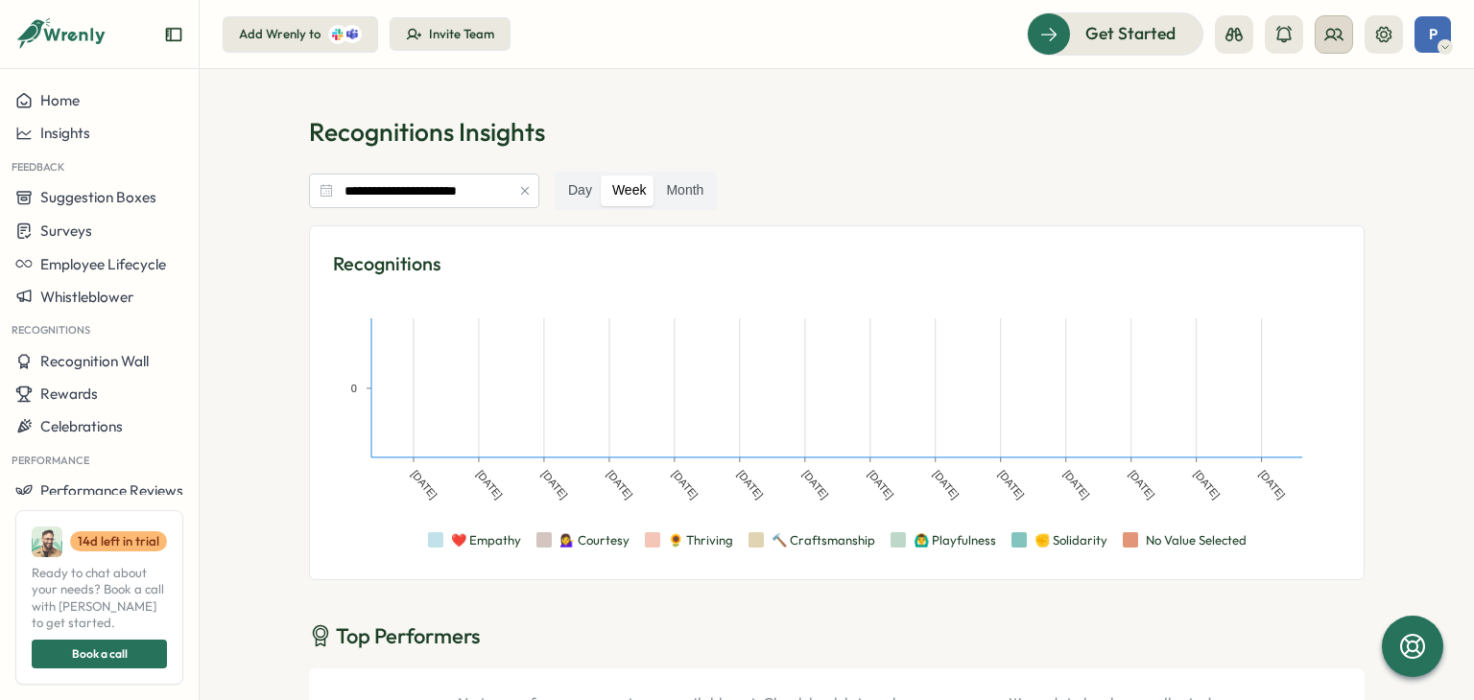
click at [1334, 36] on icon at bounding box center [1333, 34] width 17 height 11
click at [1319, 79] on div "Org Members" at bounding box center [1335, 95] width 144 height 36
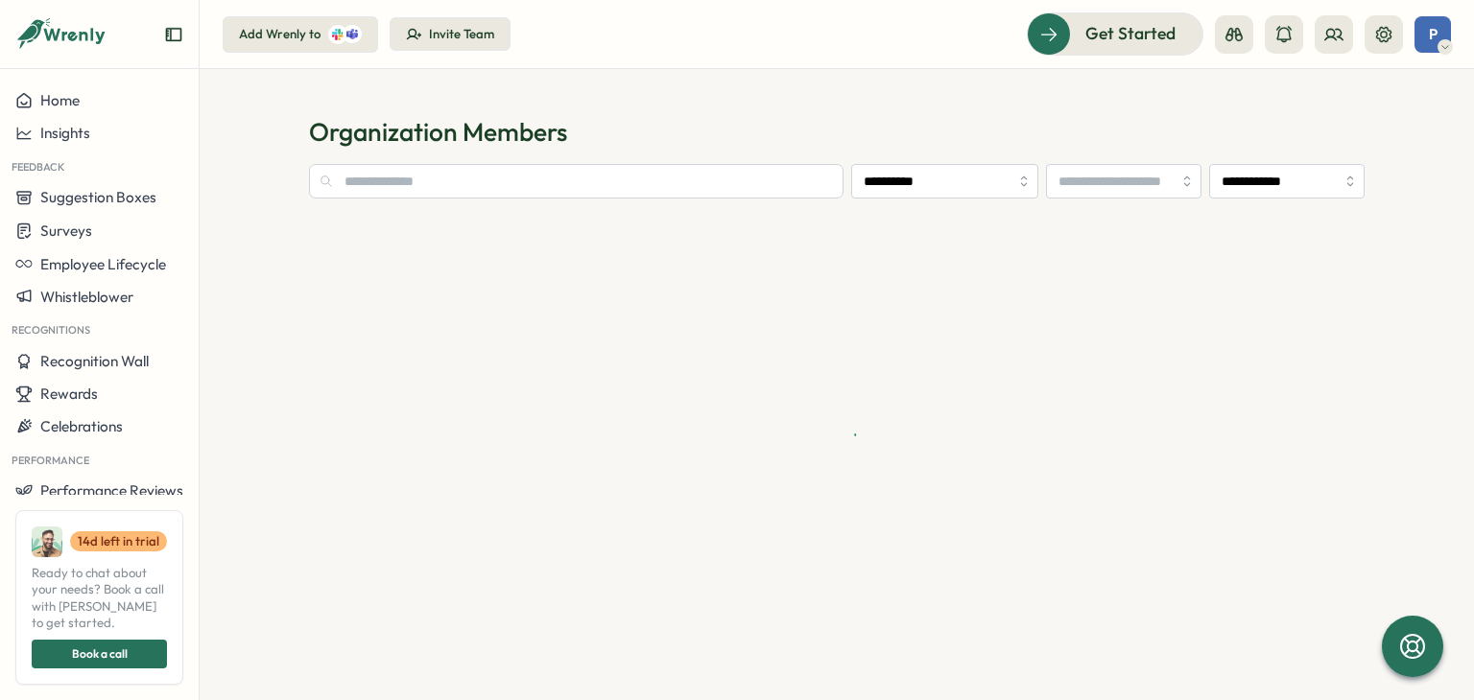
type input "**********"
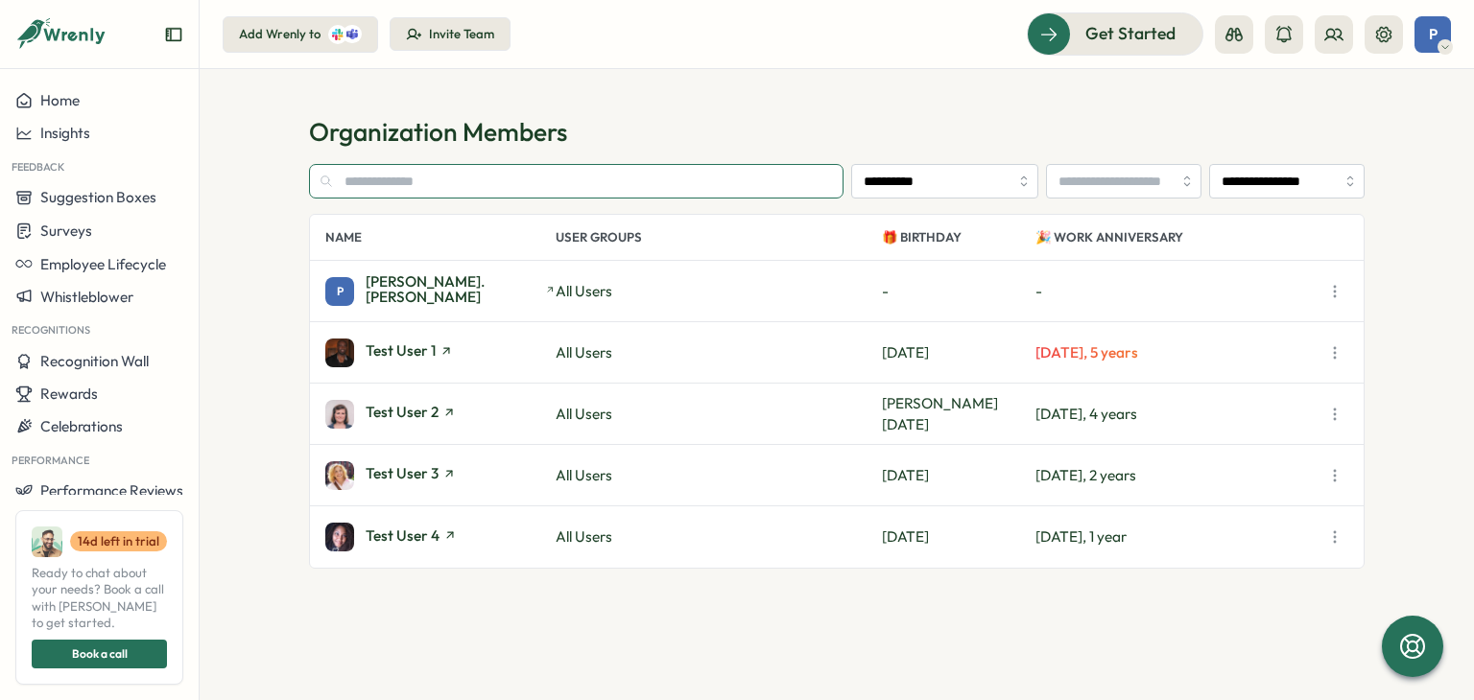
click at [717, 178] on input "text" at bounding box center [576, 181] width 534 height 35
click at [512, 172] on input "text" at bounding box center [576, 181] width 534 height 35
click at [422, 44] on button "Invite Team" at bounding box center [450, 34] width 121 height 35
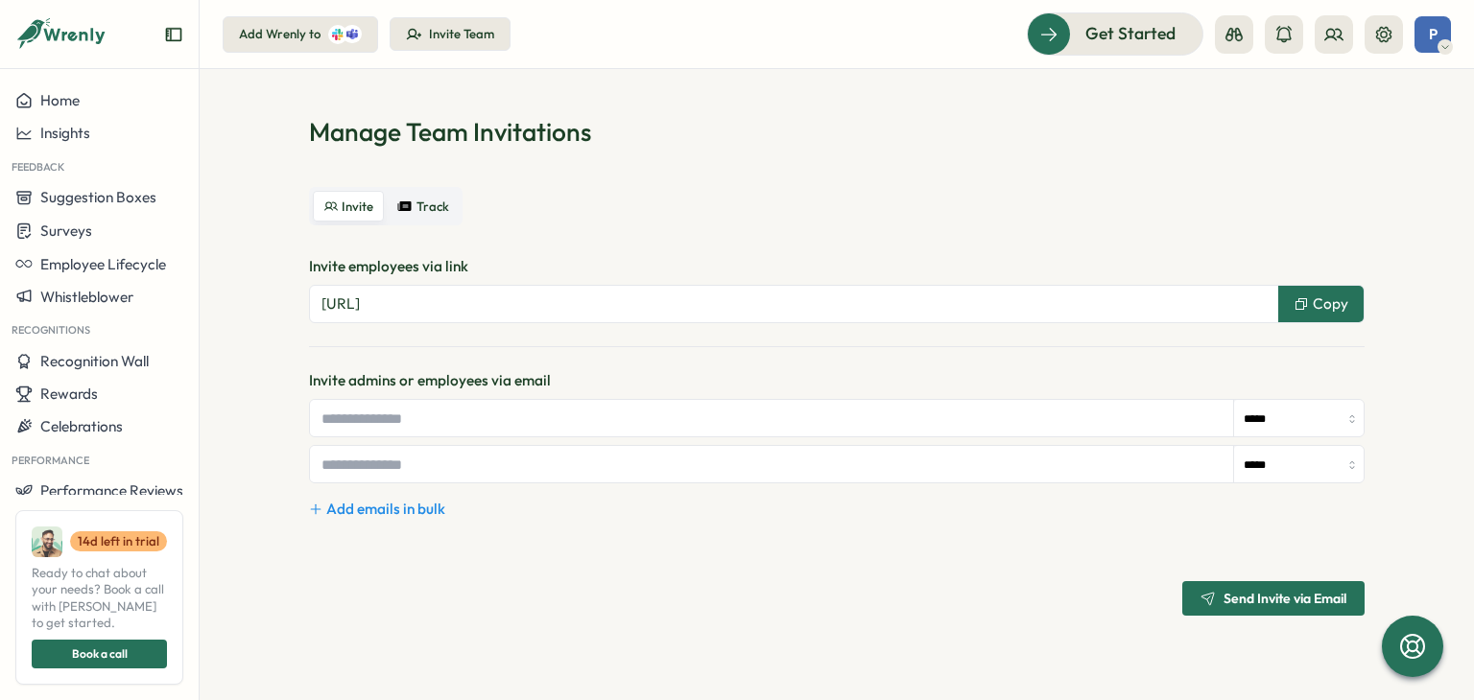
click at [420, 210] on span "Track" at bounding box center [432, 207] width 33 height 14
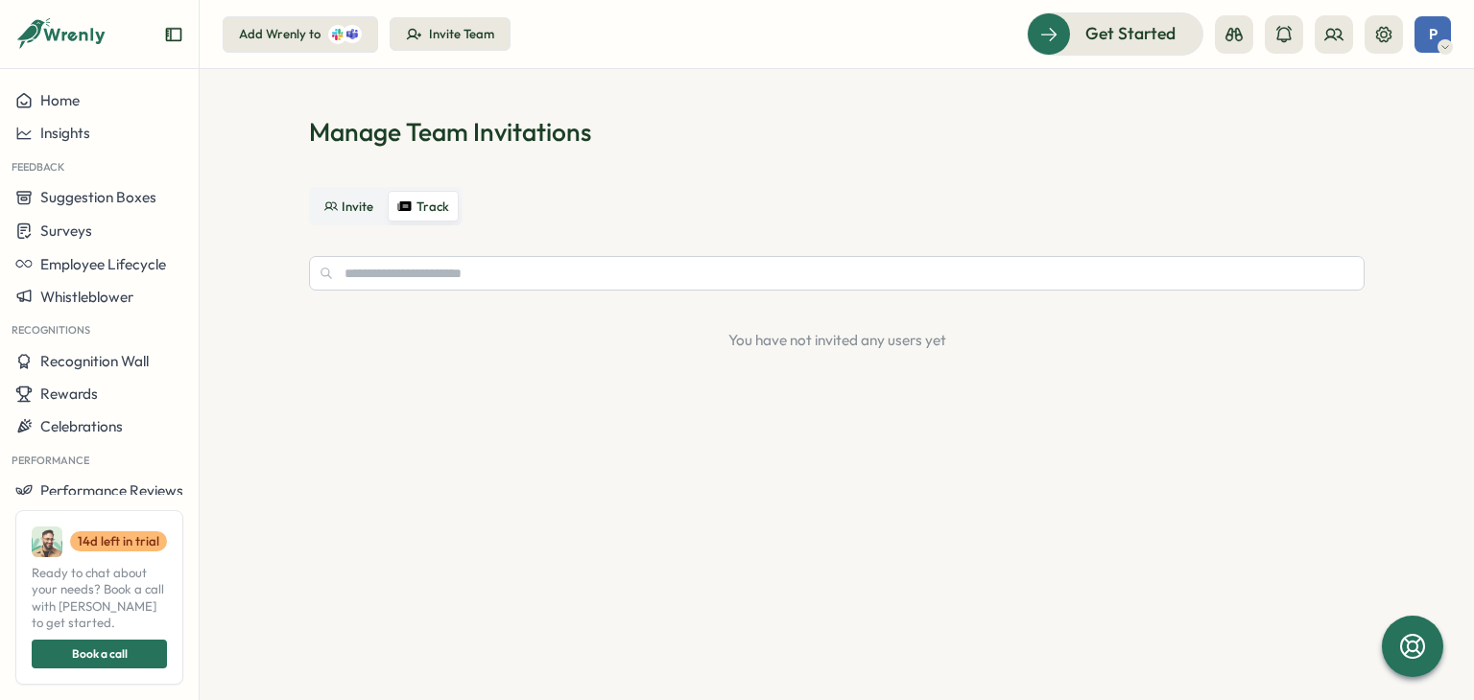
click at [343, 204] on span "Invite" at bounding box center [358, 207] width 32 height 14
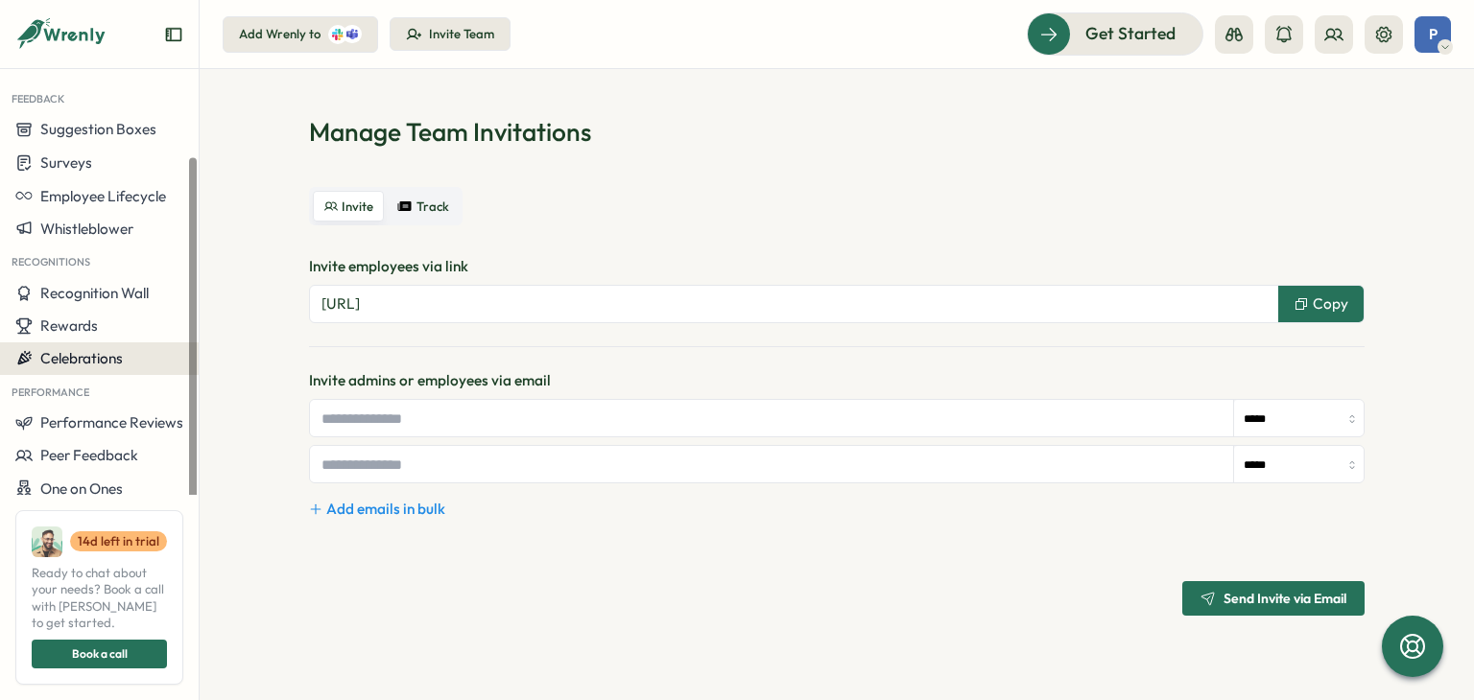
scroll to position [94, 0]
